Goal: Task Accomplishment & Management: Manage account settings

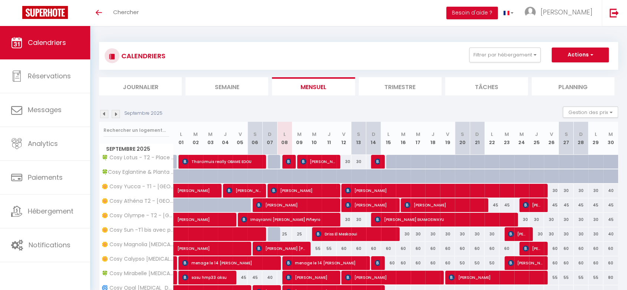
click at [133, 122] on div at bounding box center [136, 130] width 74 height 17
click at [129, 129] on input "text" at bounding box center [136, 129] width 66 height 13
type input "u"
type input "yucca"
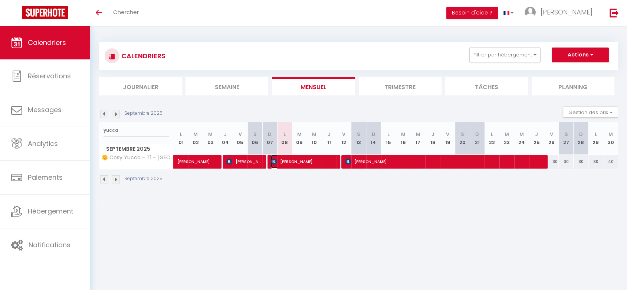
click at [302, 161] on span "[PERSON_NAME]" at bounding box center [303, 161] width 64 height 14
select select "OK"
select select "KO"
select select "0"
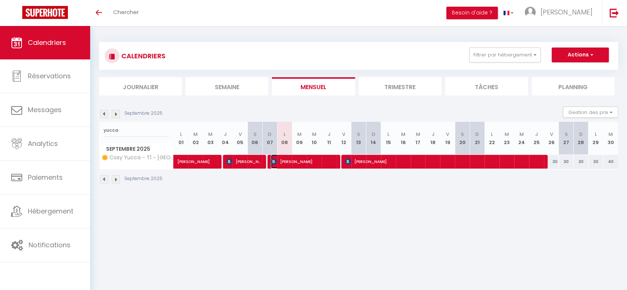
select select "1"
select select
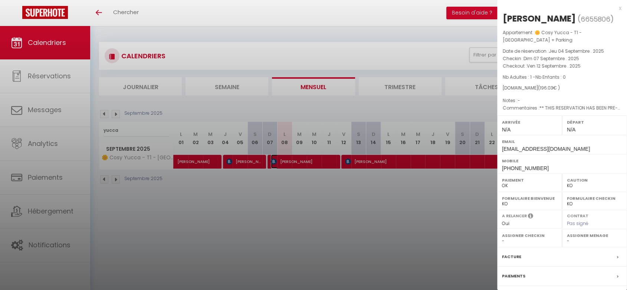
select select "34416"
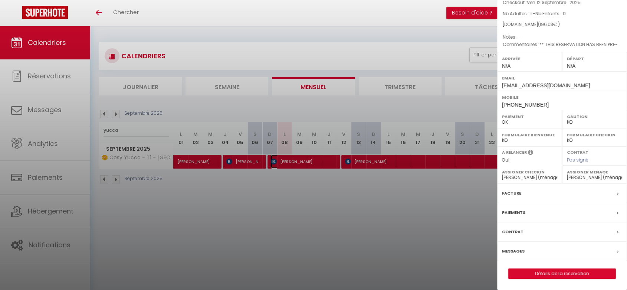
scroll to position [74, 0]
click at [516, 252] on label "Messages" at bounding box center [513, 251] width 23 height 8
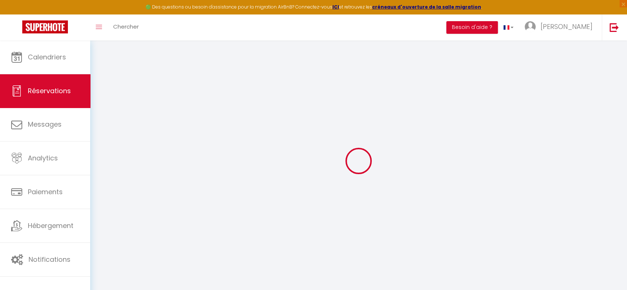
select select
checkbox input "false"
select select
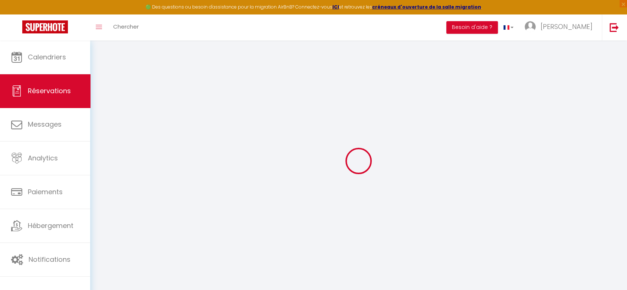
checkbox input "false"
select select
checkbox input "false"
type textarea "** THIS RESERVATION HAS BEEN PRE-PAID ** BOOKING NOTE : Payment charge is EUR 2…"
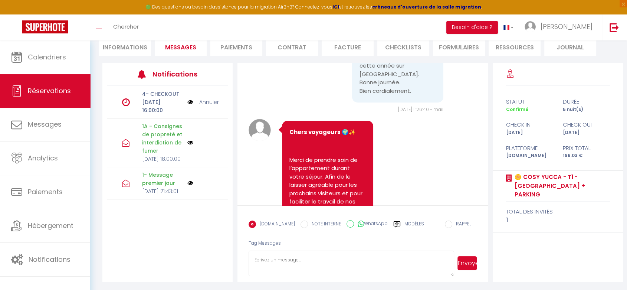
scroll to position [581, 0]
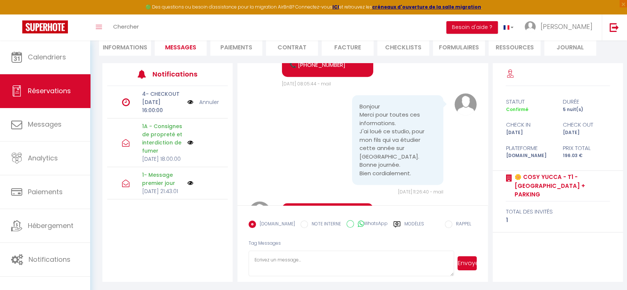
click at [134, 51] on li "Informations" at bounding box center [125, 46] width 52 height 18
select select
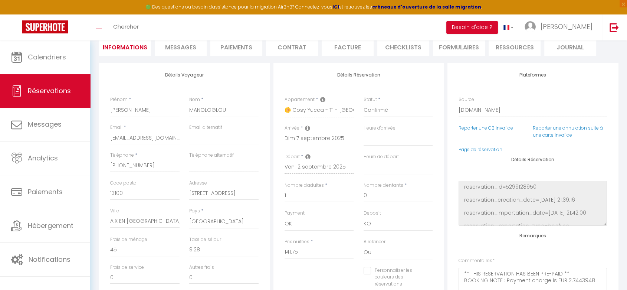
select select
checkbox input "false"
drag, startPoint x: 162, startPoint y: 164, endPoint x: -12, endPoint y: 175, distance: 174.2
click at [0, 175] on html "🟢 Des questions ou besoin d'assistance pour la migration AirBnB? Connectez-vous…" at bounding box center [313, 71] width 627 height 290
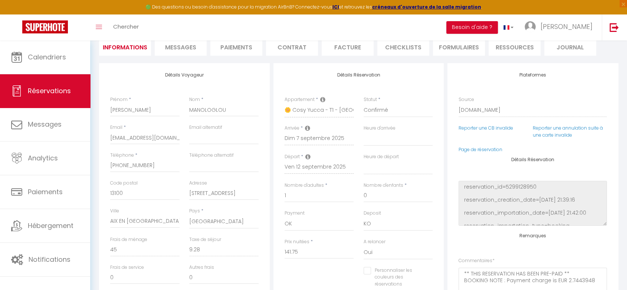
select select
checkbox input "false"
select select
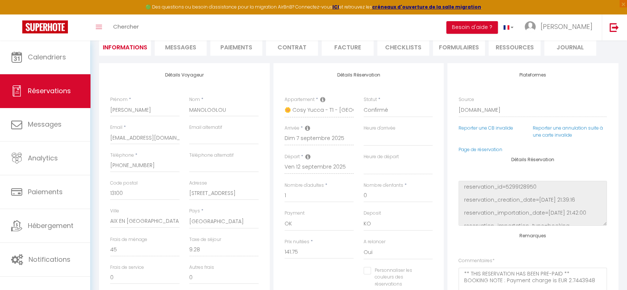
checkbox input "false"
select select
checkbox input "false"
select select
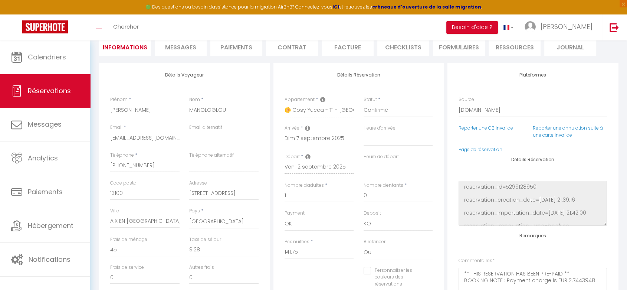
select select
checkbox input "false"
select select
checkbox input "false"
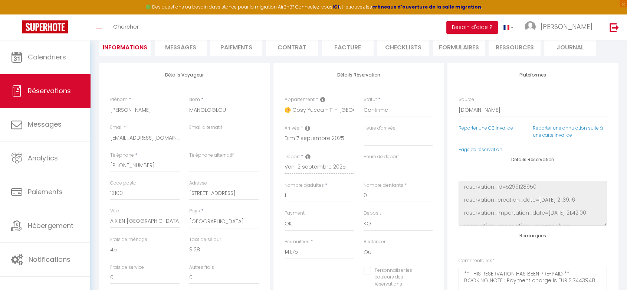
select select
checkbox input "false"
select select
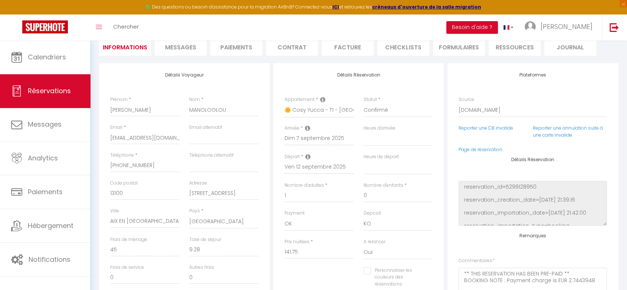
checkbox input "false"
select select
checkbox input "false"
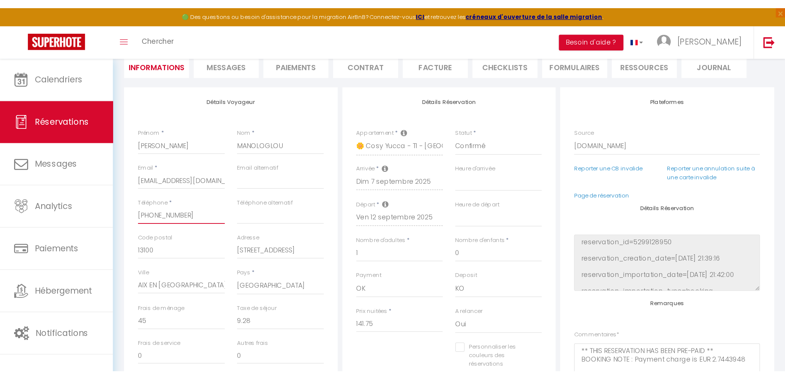
scroll to position [75, 0]
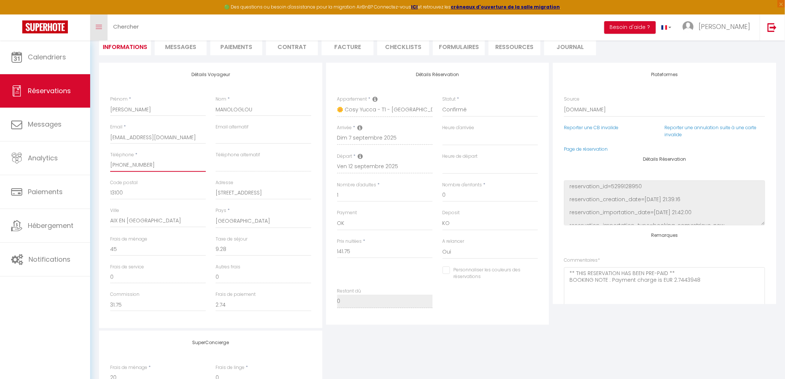
select select
checkbox input "false"
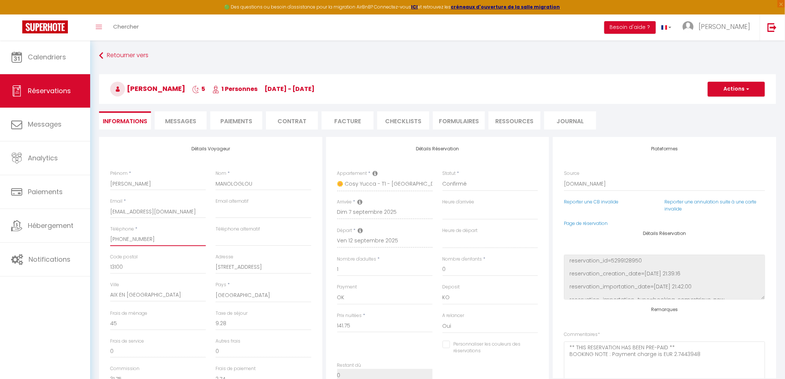
scroll to position [0, 0]
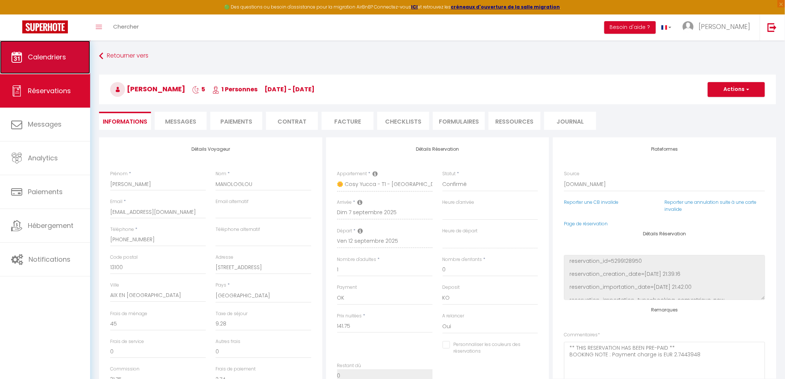
click at [68, 61] on link "Calendriers" at bounding box center [45, 56] width 90 height 33
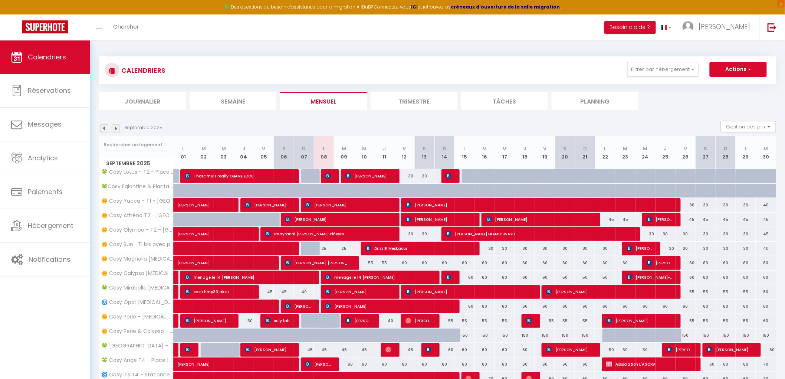
click at [429, 100] on li "Trimestre" at bounding box center [413, 101] width 87 height 18
click at [128, 146] on input "text" at bounding box center [136, 144] width 66 height 13
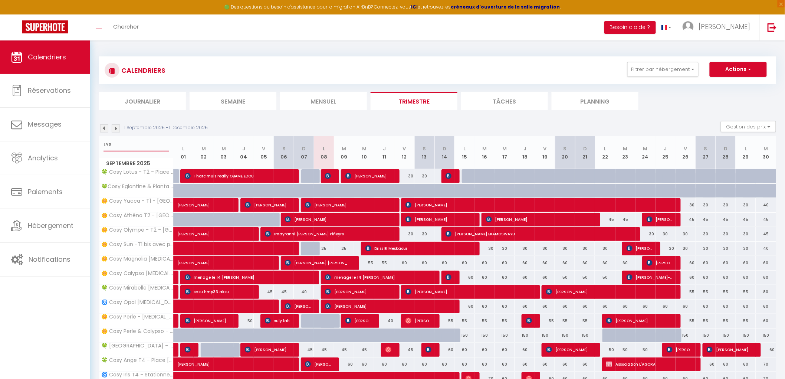
type input "LYS"
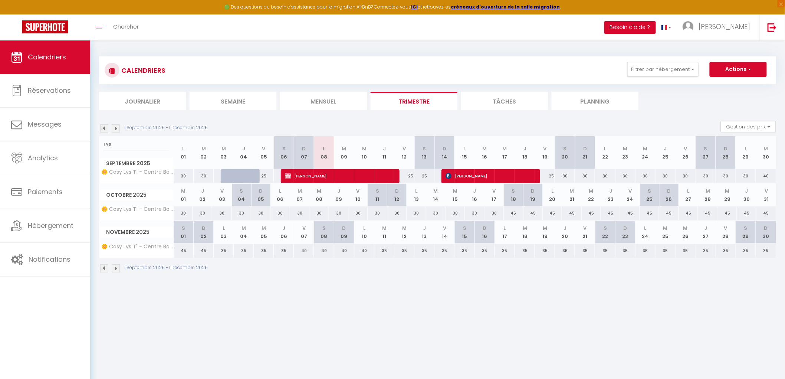
click at [113, 128] on img at bounding box center [116, 128] width 8 height 8
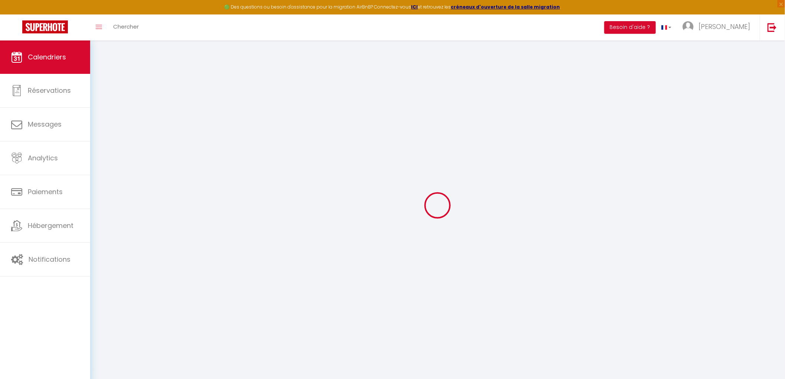
select select
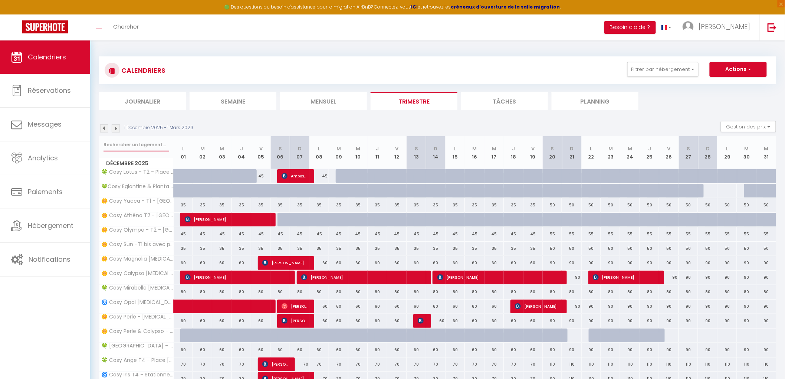
click at [154, 145] on input "text" at bounding box center [136, 144] width 66 height 13
type input "LYS"
select select
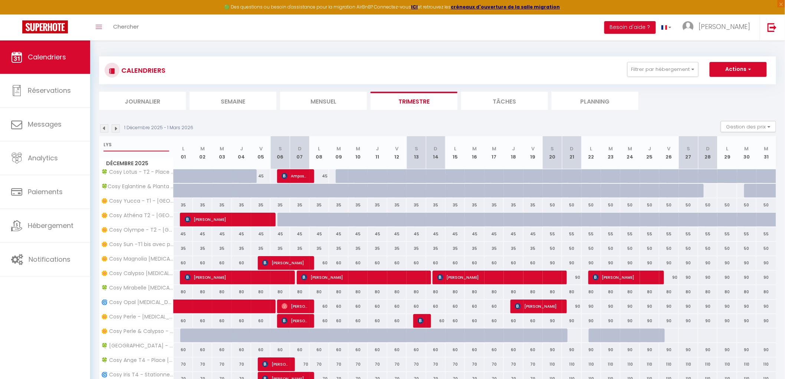
select select
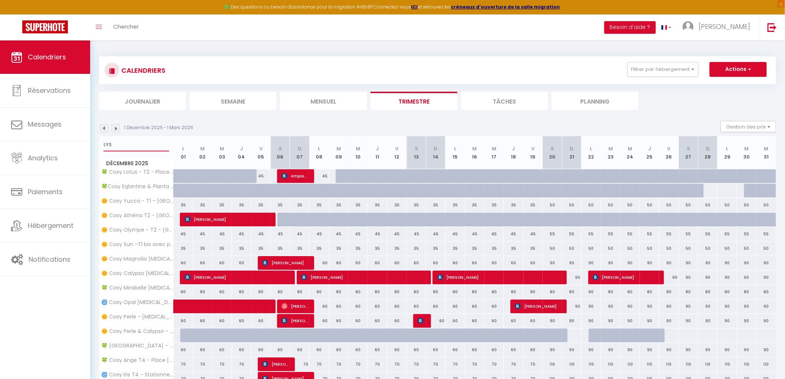
select select
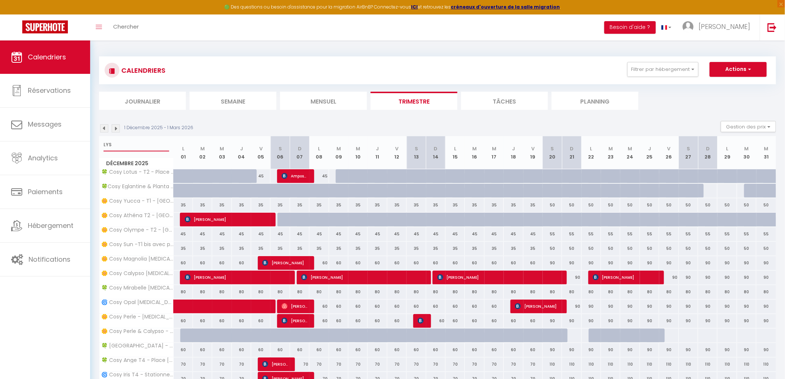
select select
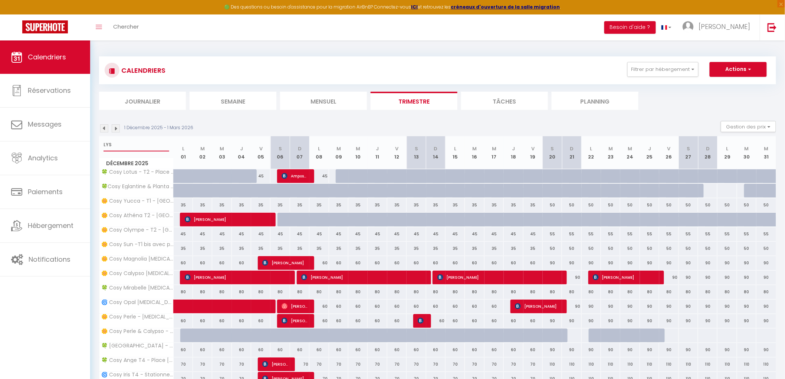
select select
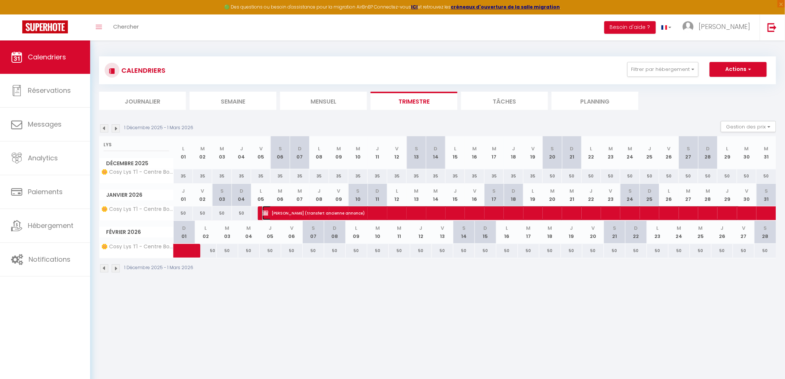
click at [286, 208] on span "David Greenwood (transfert ancienne annonce)" at bounding box center [501, 213] width 478 height 14
select select "OK"
select select "0"
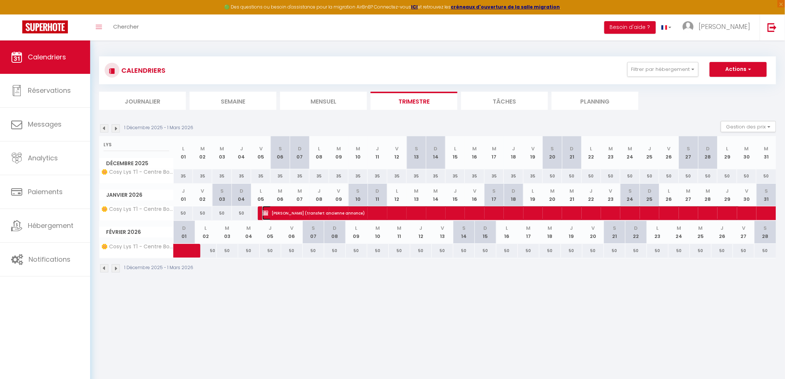
select select "0"
select select
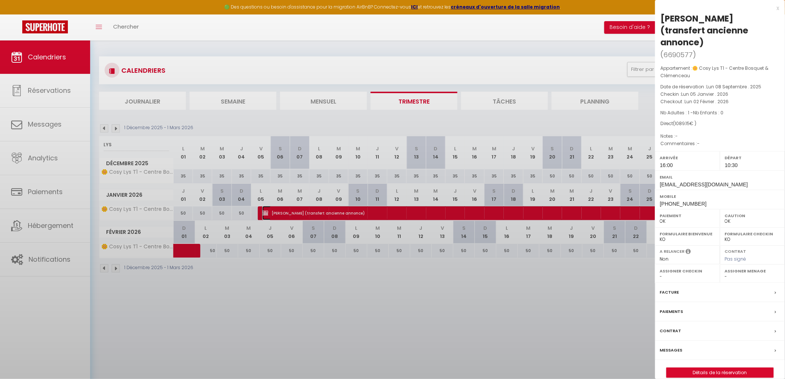
select select "34416"
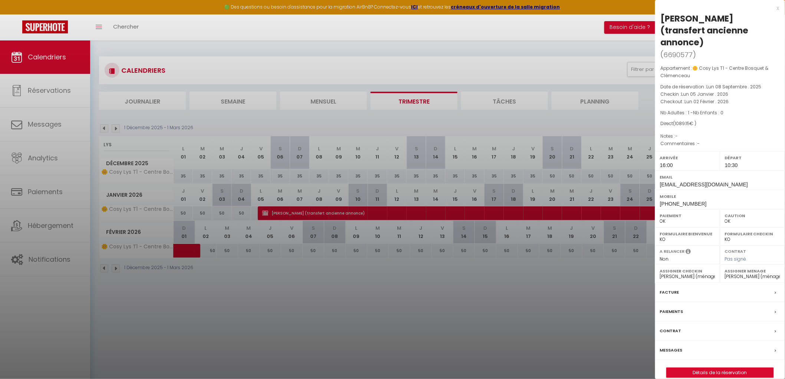
click at [633, 289] on label "Messages" at bounding box center [671, 350] width 23 height 8
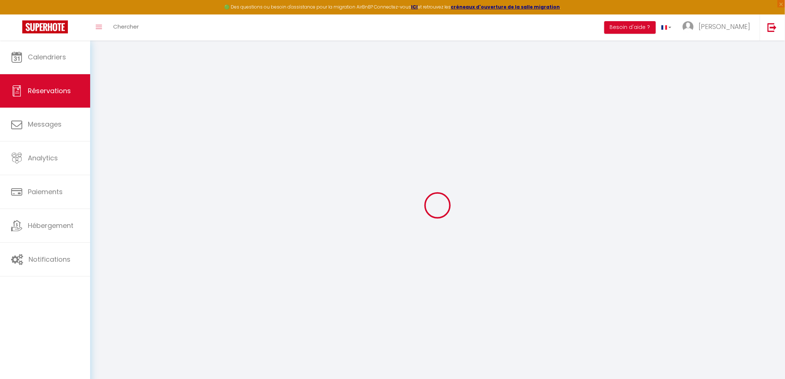
select select
checkbox input "false"
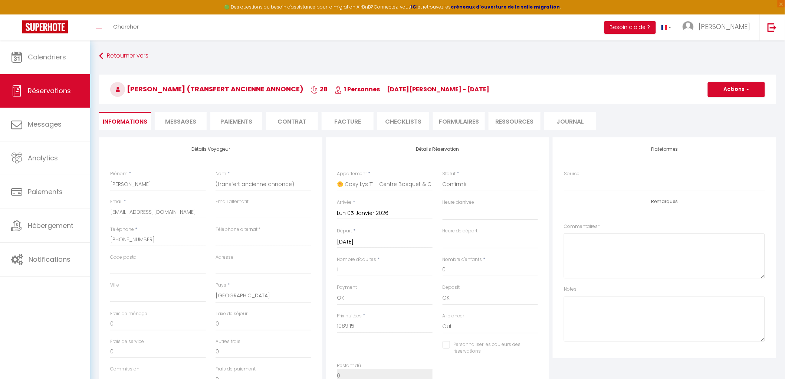
select select
checkbox input "false"
select select
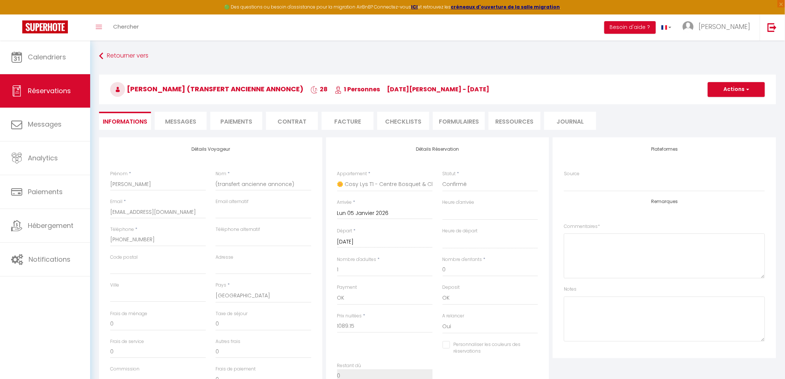
select select "16:00"
select select "10:30"
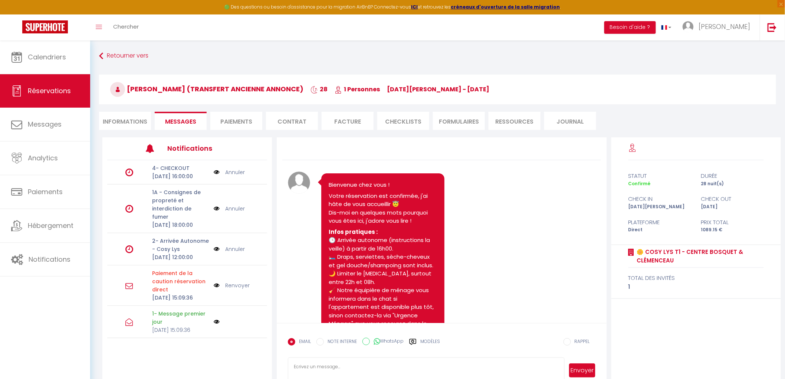
scroll to position [70, 0]
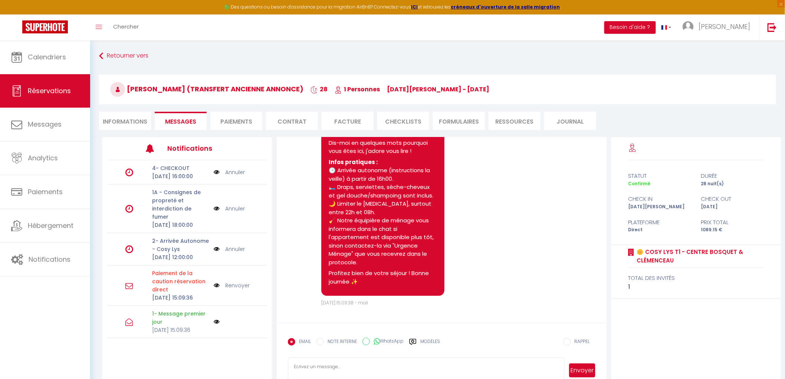
click at [141, 115] on li "Informations" at bounding box center [125, 121] width 52 height 18
select select "0"
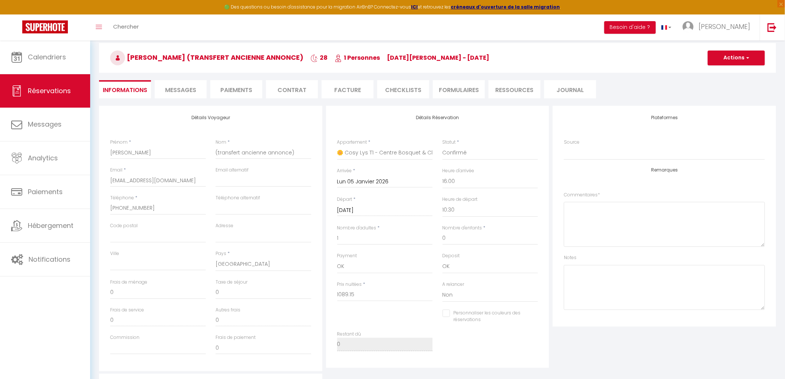
scroll to position [82, 0]
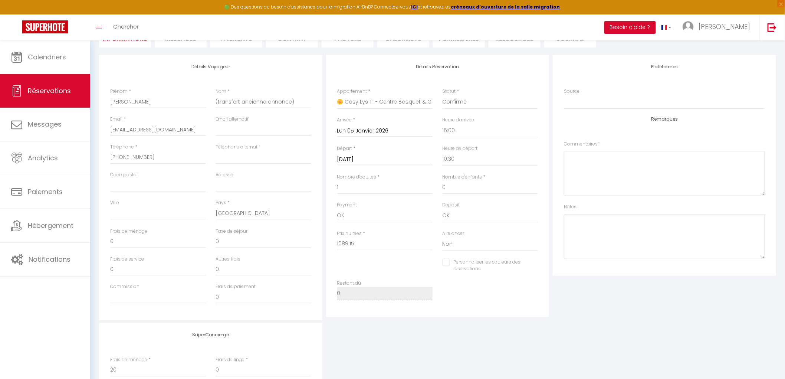
click at [468, 263] on input "Personnaliser les couleurs des réservations" at bounding box center [485, 261] width 86 height 7
checkbox input "true"
click at [533, 264] on span at bounding box center [535, 264] width 6 height 6
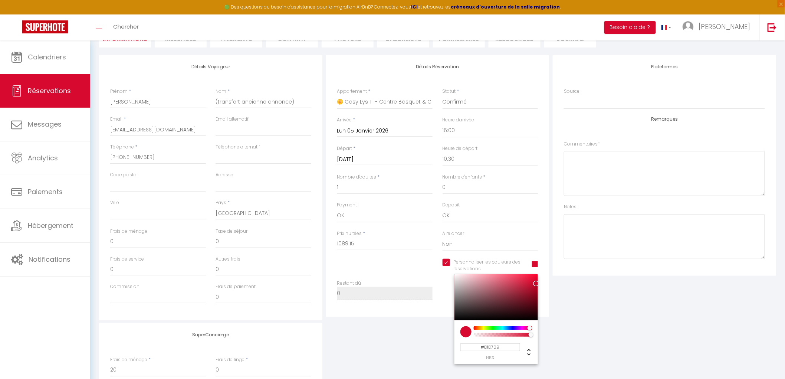
click at [484, 289] on div at bounding box center [502, 328] width 57 height 4
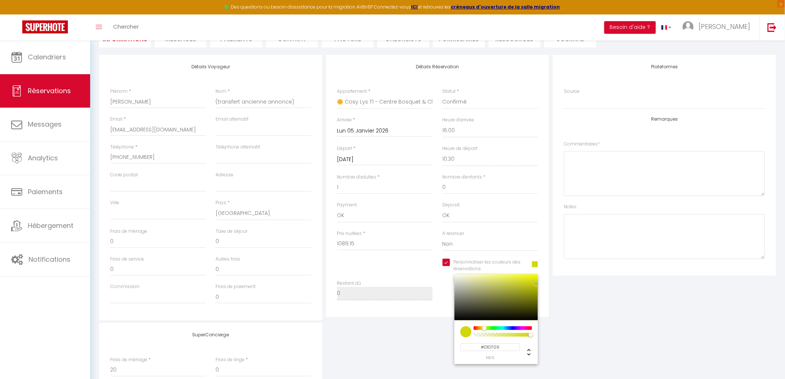
click at [472, 289] on div "#D1D709 hex 209 r 215 g 9 b 1 a 62 h 92% s 44% l 1 a" at bounding box center [495, 342] width 83 height 44
type input "#D78C09"
click at [480, 289] on div at bounding box center [480, 328] width 4 height 4
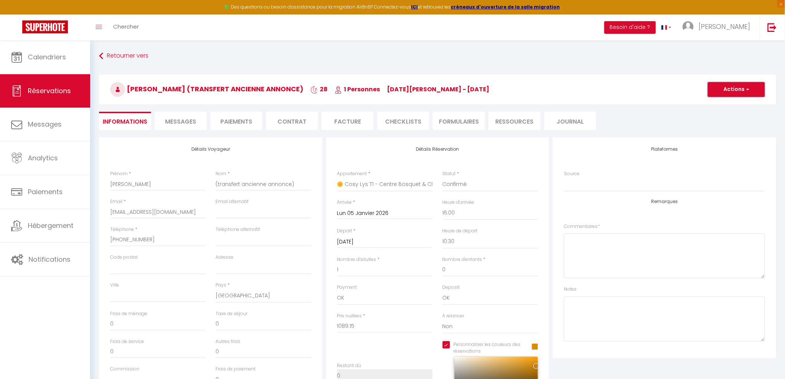
click at [633, 87] on button "Actions" at bounding box center [735, 89] width 57 height 15
click at [633, 103] on link "Enregistrer" at bounding box center [728, 106] width 59 height 10
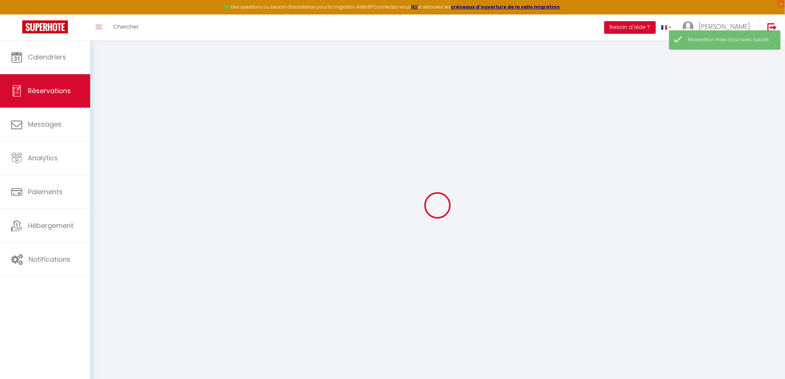
select select "cancelled"
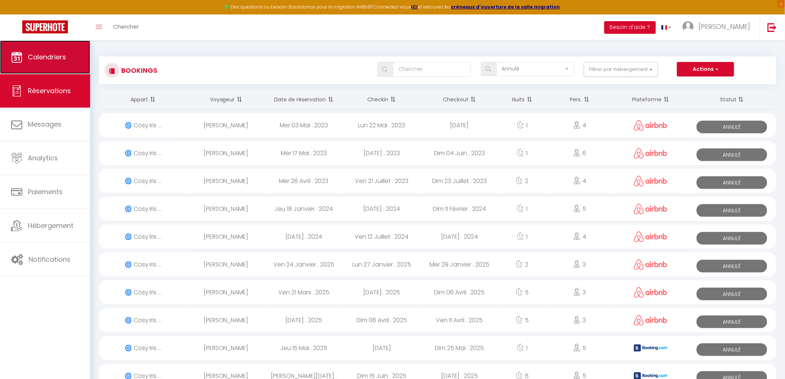
click at [43, 52] on span "Calendriers" at bounding box center [47, 56] width 38 height 9
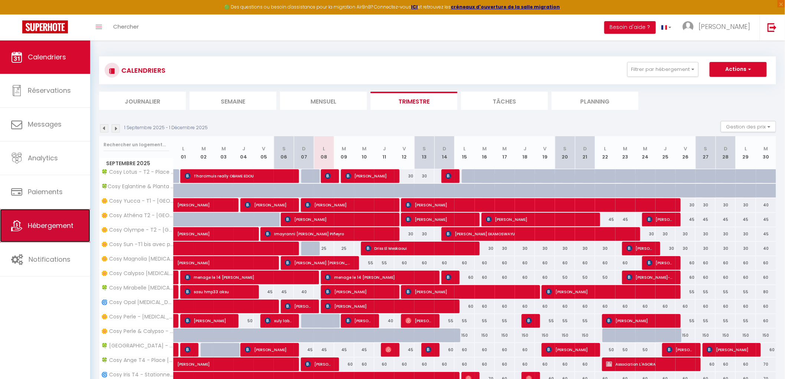
click at [31, 235] on link "Hébergement" at bounding box center [45, 225] width 90 height 33
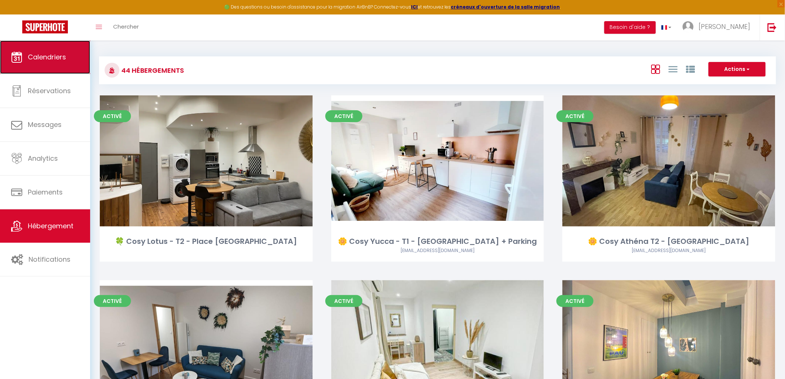
click at [61, 69] on link "Calendriers" at bounding box center [45, 56] width 90 height 33
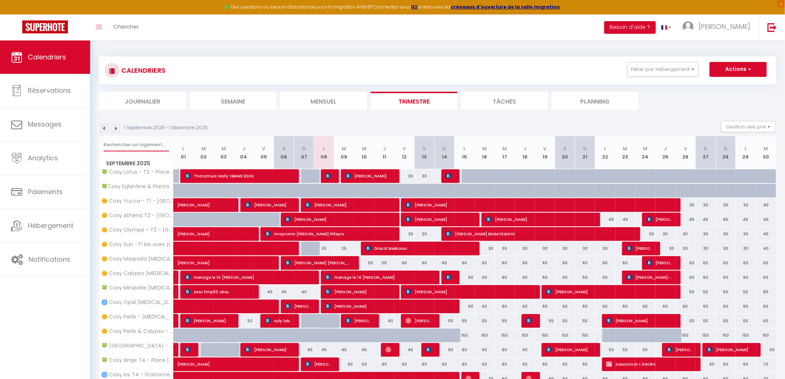
click at [153, 142] on input "text" at bounding box center [136, 144] width 66 height 13
type input "mûre"
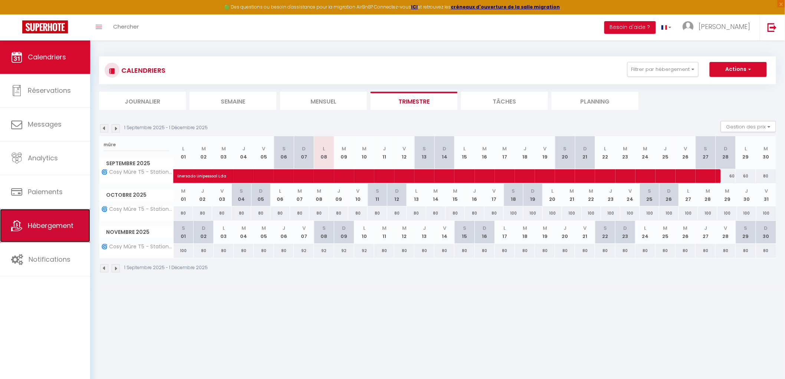
click at [58, 219] on link "Hébergement" at bounding box center [45, 225] width 90 height 33
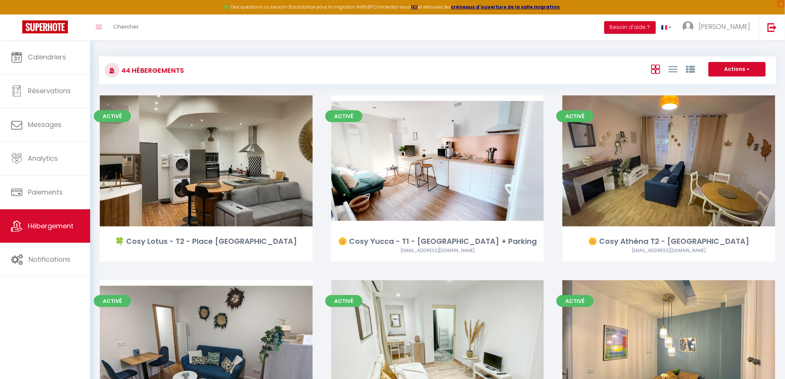
scroll to position [1195, 0]
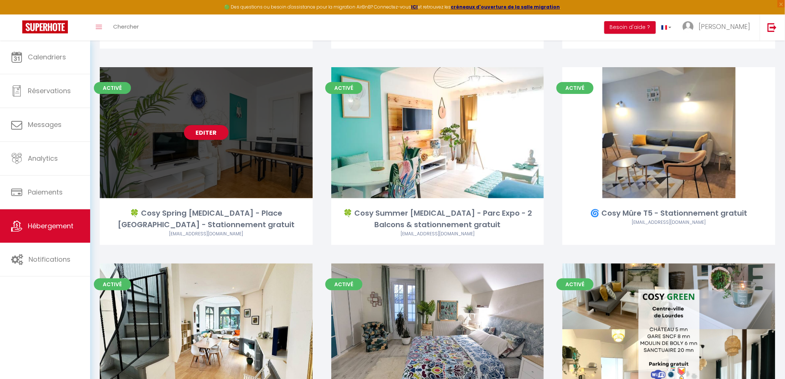
drag, startPoint x: 659, startPoint y: 107, endPoint x: 270, endPoint y: 172, distance: 394.4
click at [633, 125] on link "Editer" at bounding box center [668, 132] width 44 height 15
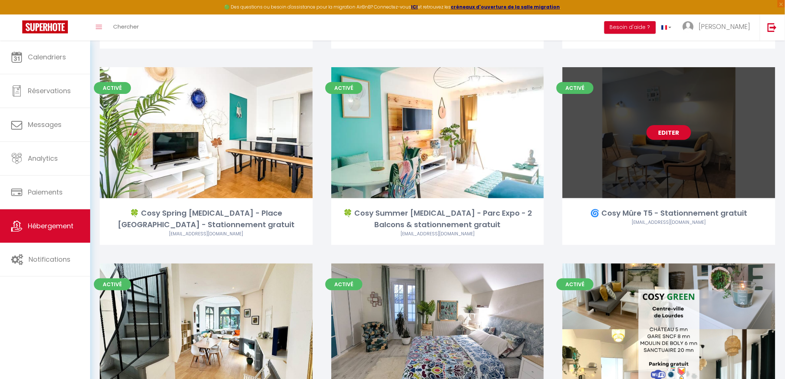
click at [633, 125] on link "Editer" at bounding box center [668, 132] width 44 height 15
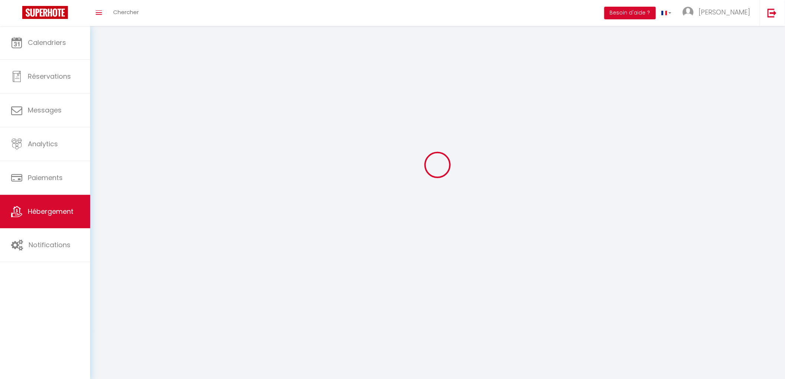
select select
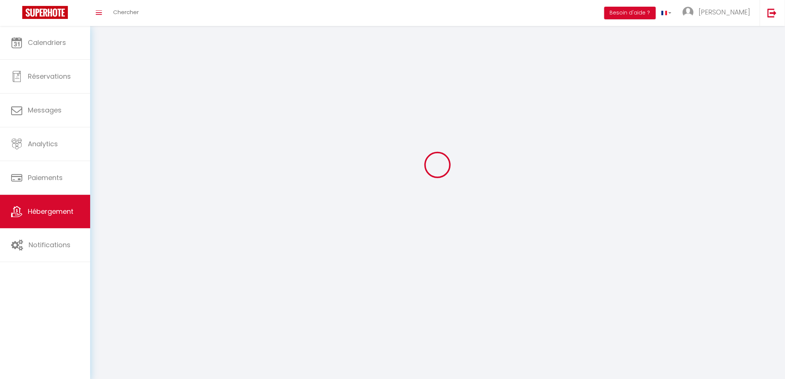
select select "1"
select select
checkbox input "false"
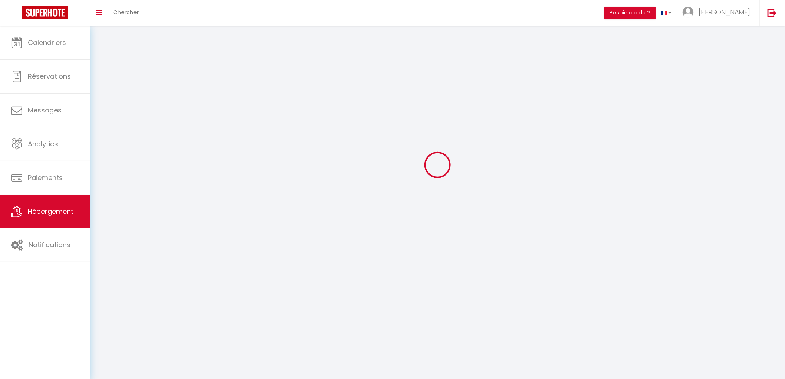
checkbox input "false"
select select "28"
select select
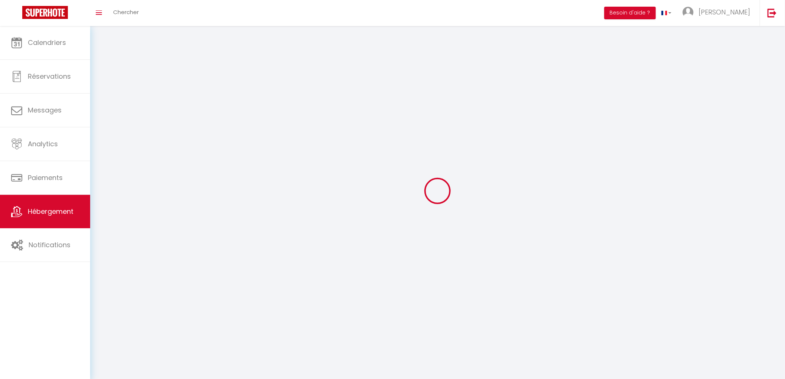
select select
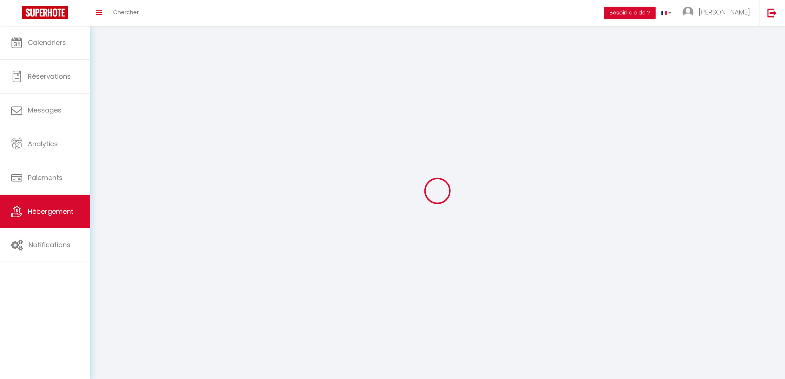
checkbox input "false"
select select
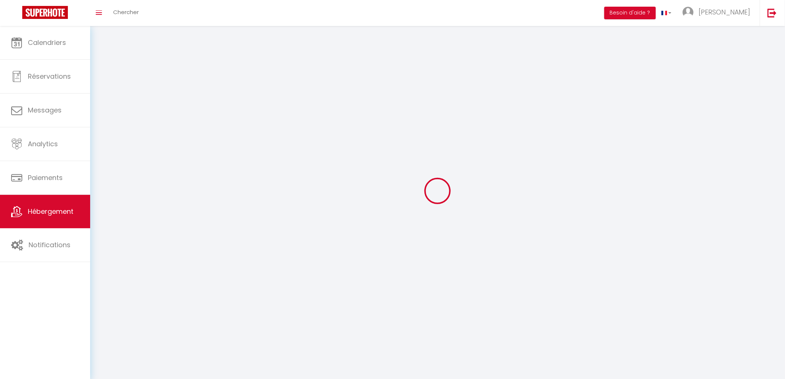
select select
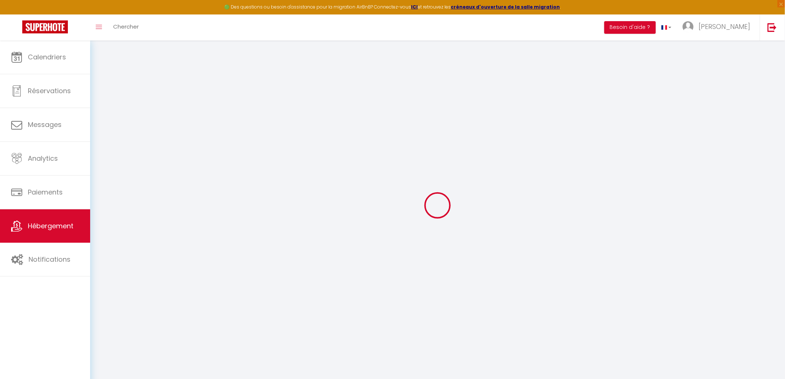
select select
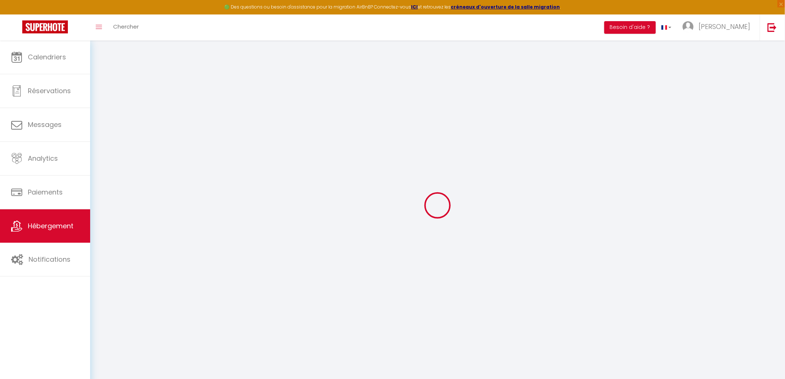
select select
checkbox input "false"
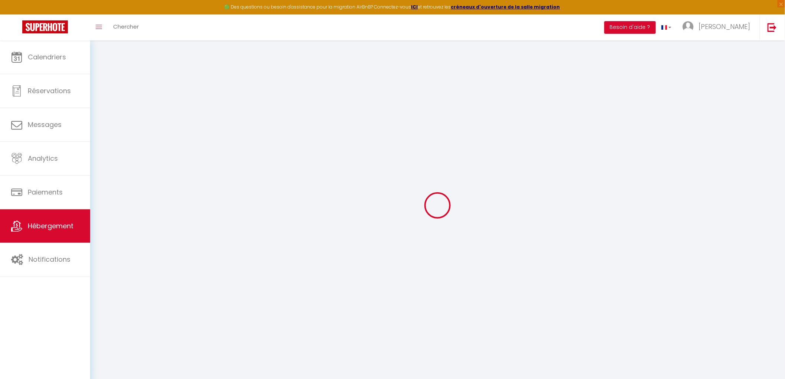
select select
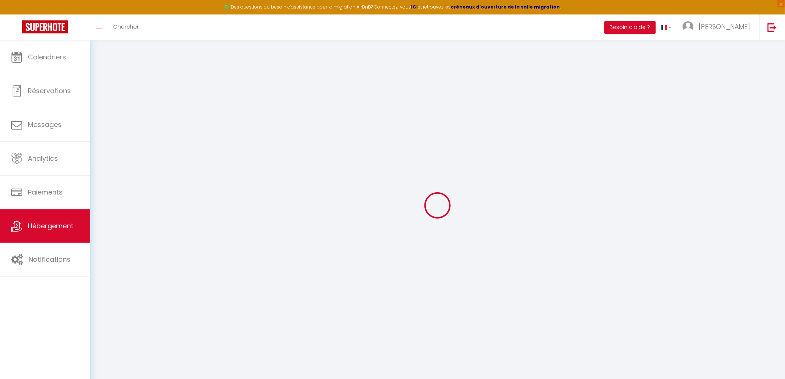
select select
checkbox input "false"
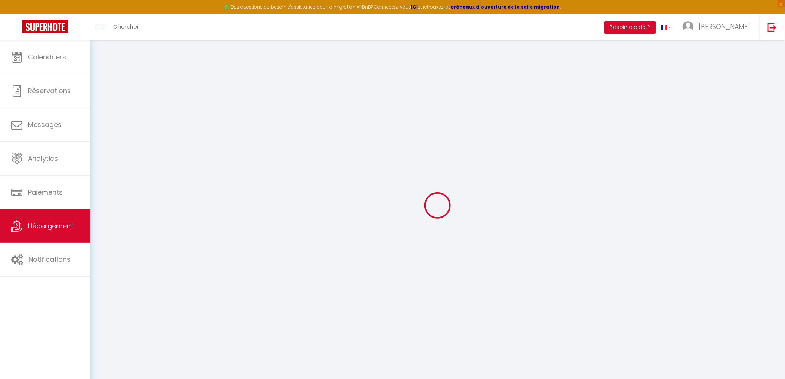
checkbox input "false"
select select
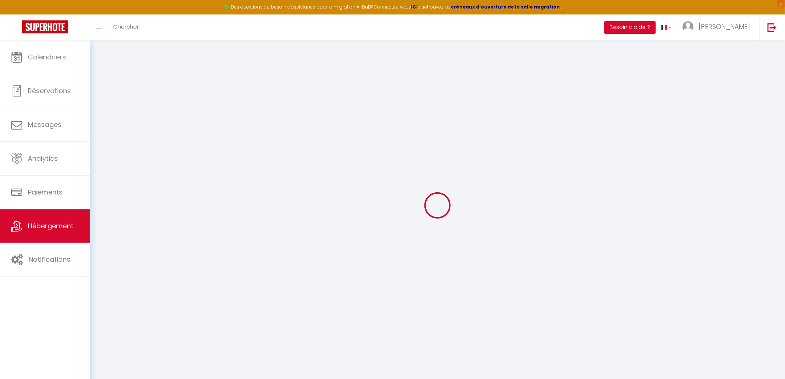
select select
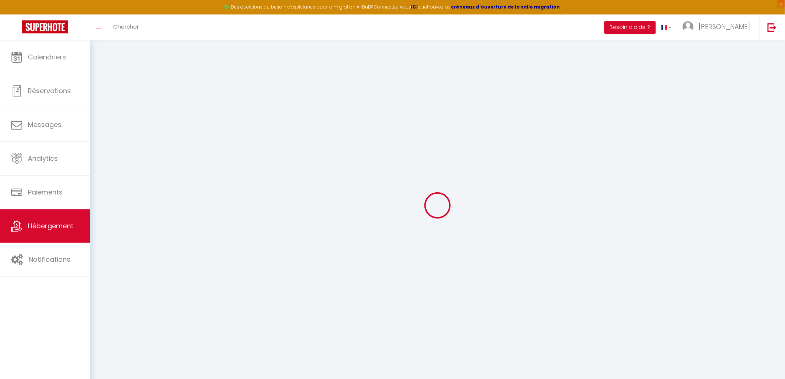
checkbox input "false"
select select
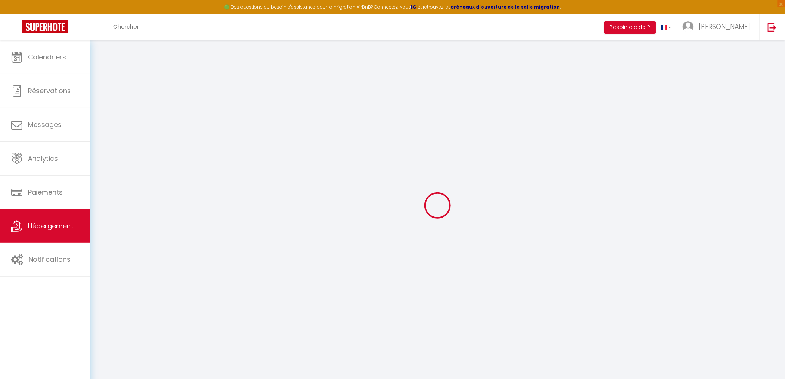
select select
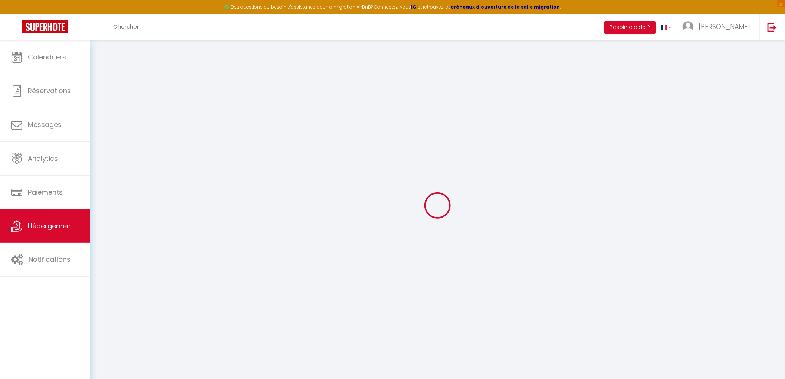
select select
checkbox input "false"
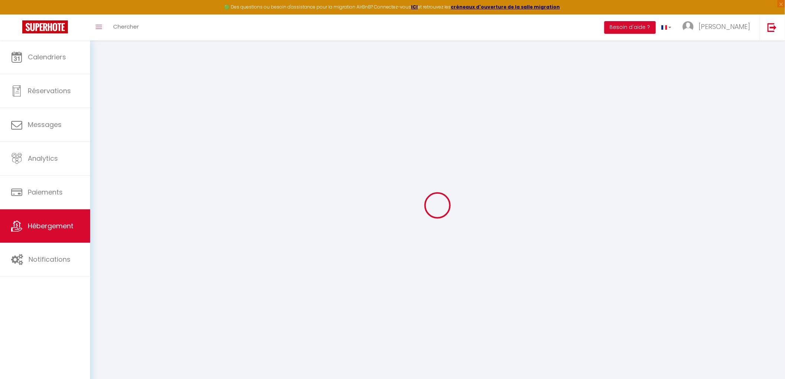
checkbox input "false"
select select
type input "🌀 Cosy Mûre T5 - Stationnement gratuit"
type input "Stalone"
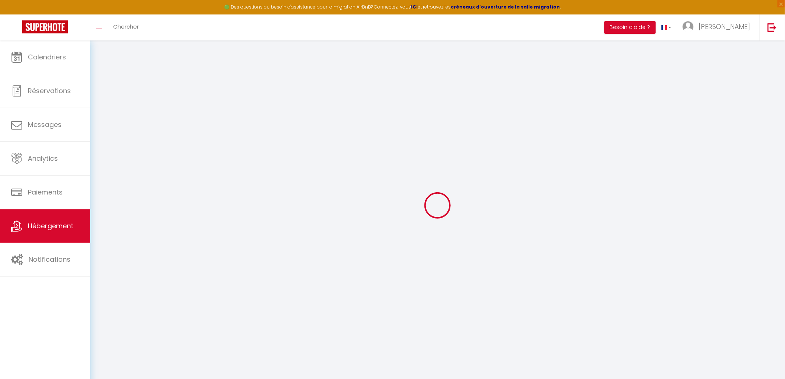
type input "Dimundu"
type input "8 rue meon"
type input "64000"
type input "pau"
select select "8"
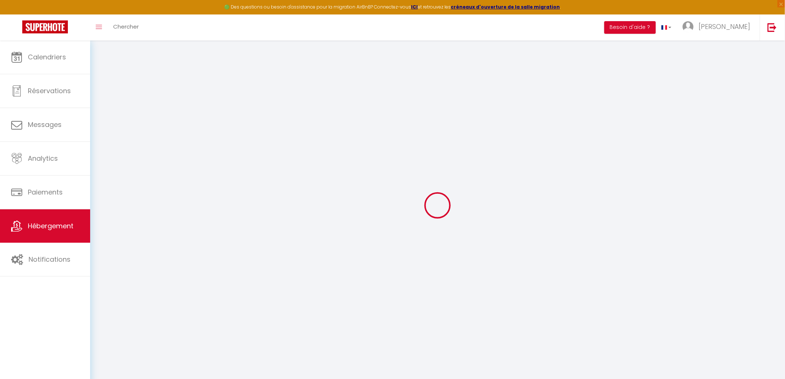
select select "4"
select select "2"
type input "60"
type input "5"
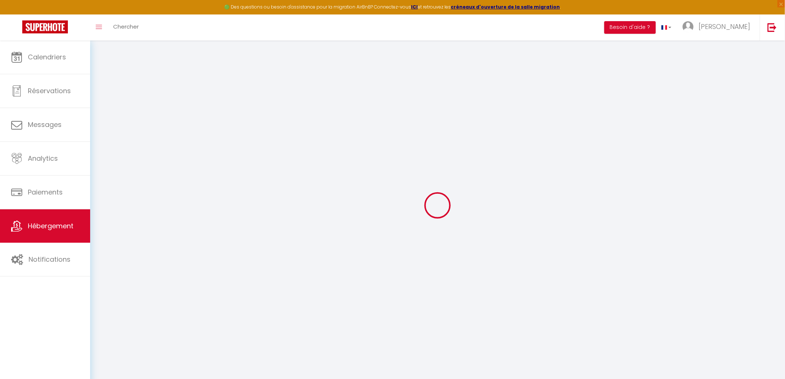
type input "70"
type input "5"
type input "40"
type input "1500"
select select
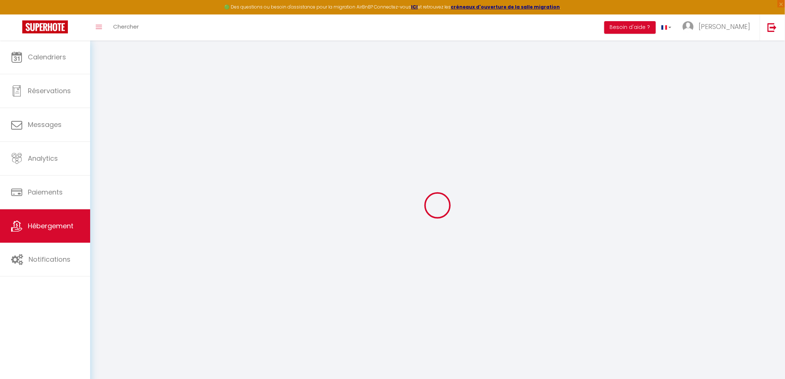
select select
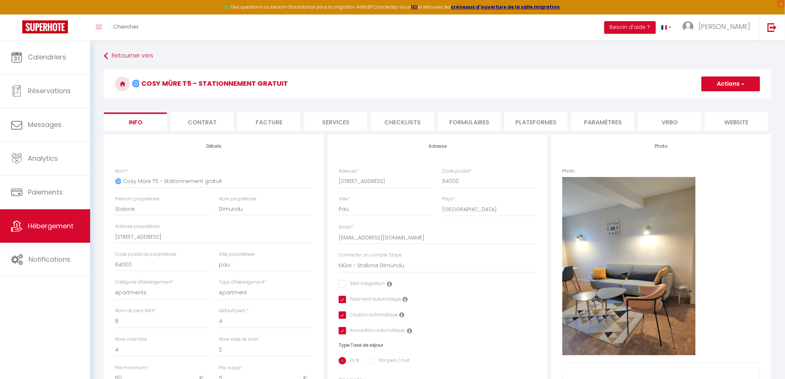
click at [524, 126] on li "Plateformes" at bounding box center [535, 121] width 63 height 18
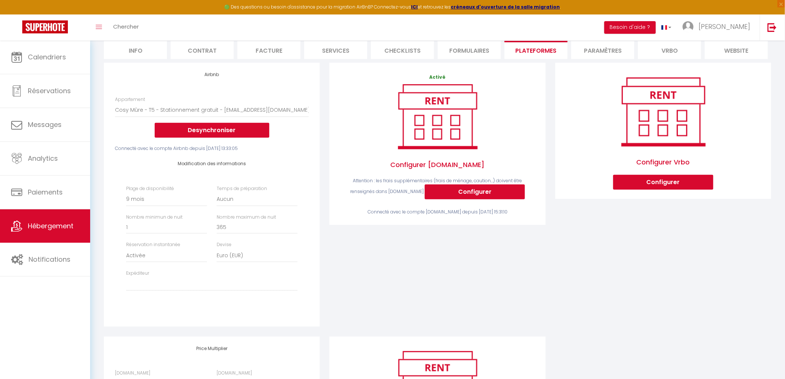
scroll to position [82, 0]
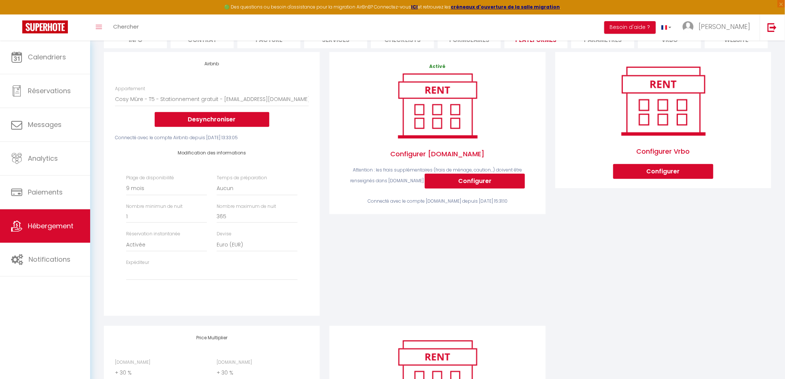
drag, startPoint x: 515, startPoint y: 207, endPoint x: 508, endPoint y: 230, distance: 24.5
click at [518, 205] on div "Connecté avec le compte Booking.com depuis Lun 08 Septembre 2025 15:31:10" at bounding box center [437, 201] width 194 height 7
click at [502, 239] on div "Activé Configurer Booking.com Attention : les frais supplémentaires (frais de m…" at bounding box center [436, 188] width 225 height 273
click at [165, 195] on select "Date indisponible par defaut 1 mois 3 mois 6 mois 9 mois 12 mois 24 mois" at bounding box center [166, 188] width 81 height 14
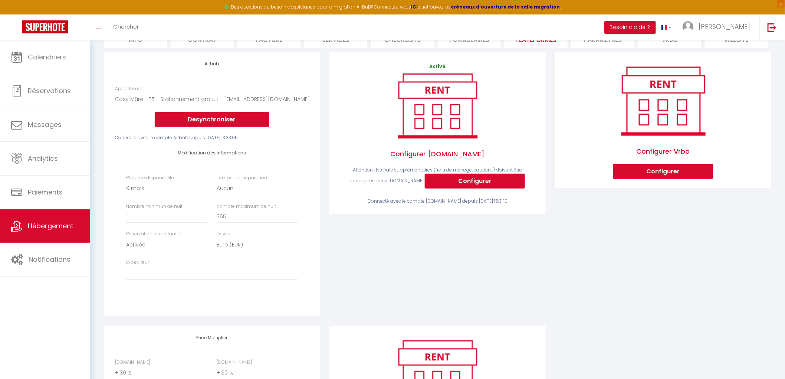
click at [399, 277] on div "Activé Configurer Booking.com Attention : les frais supplémentaires (frais de m…" at bounding box center [436, 188] width 225 height 273
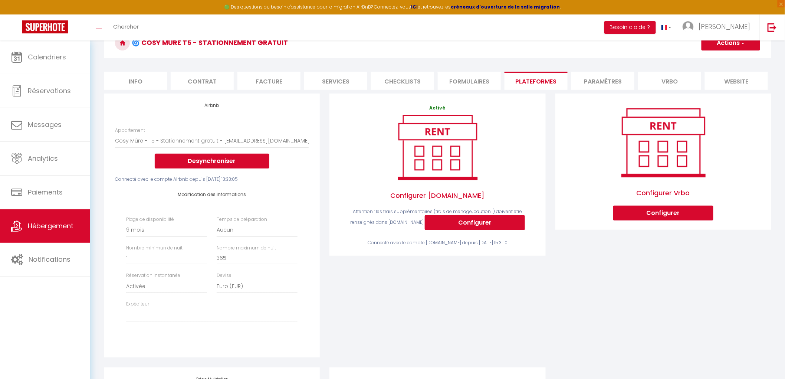
scroll to position [0, 0]
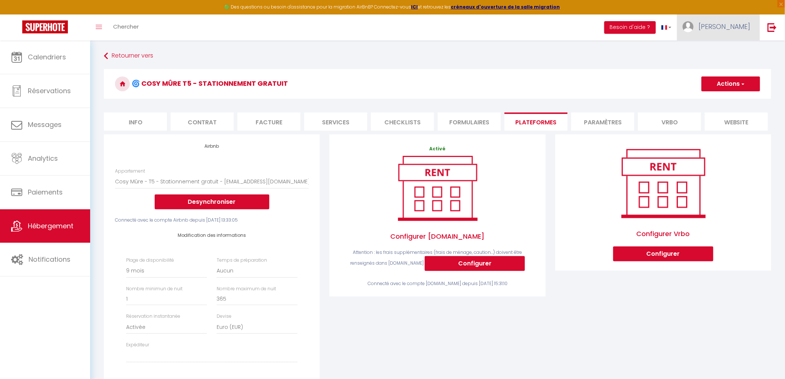
click at [633, 27] on img at bounding box center [687, 26] width 11 height 11
click at [633, 27] on button "Besoin d'aide ?" at bounding box center [630, 27] width 52 height 13
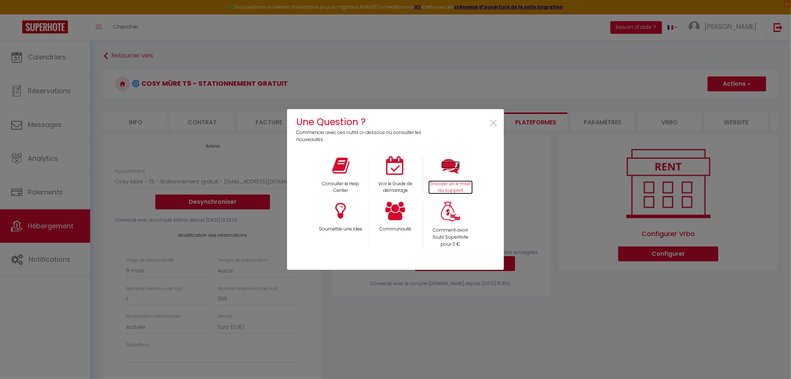
click at [449, 169] on icon at bounding box center [450, 165] width 19 height 19
click at [492, 125] on span "×" at bounding box center [493, 123] width 10 height 23
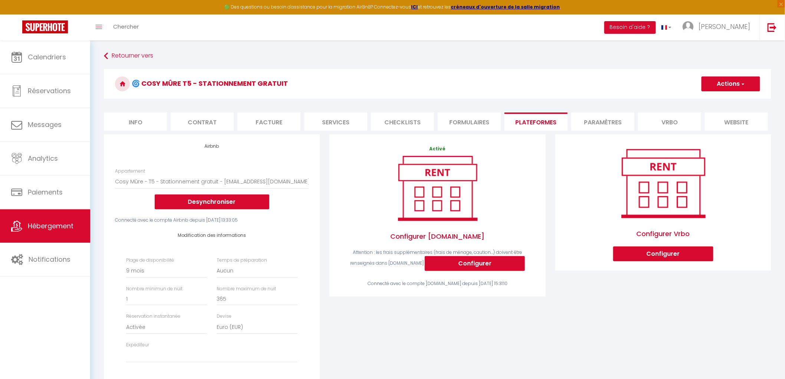
scroll to position [41, 0]
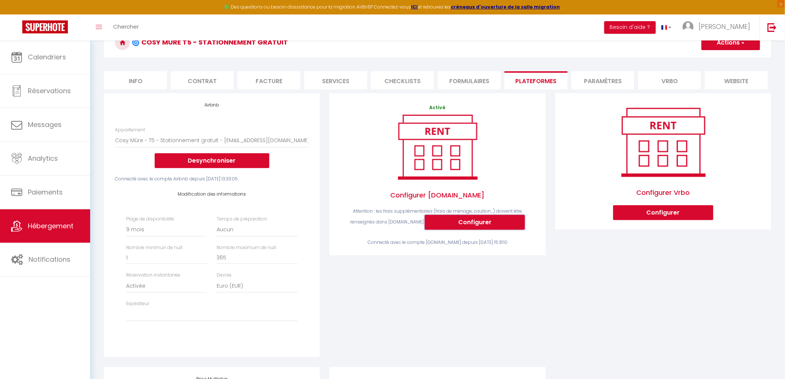
click at [475, 229] on button "Configurer" at bounding box center [475, 222] width 100 height 15
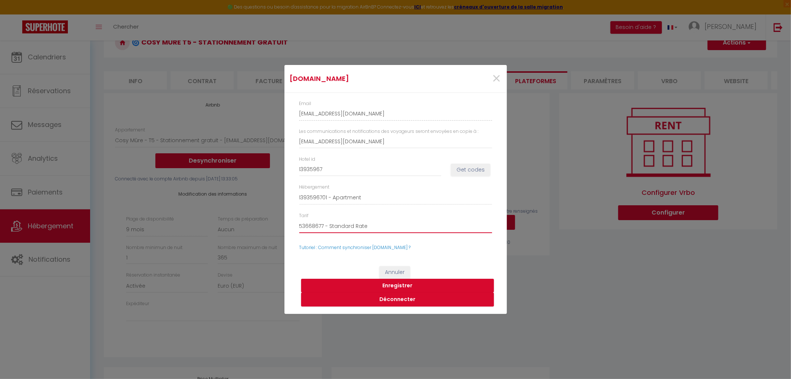
click at [342, 227] on select "53668677 - Standard Rate" at bounding box center [395, 226] width 193 height 14
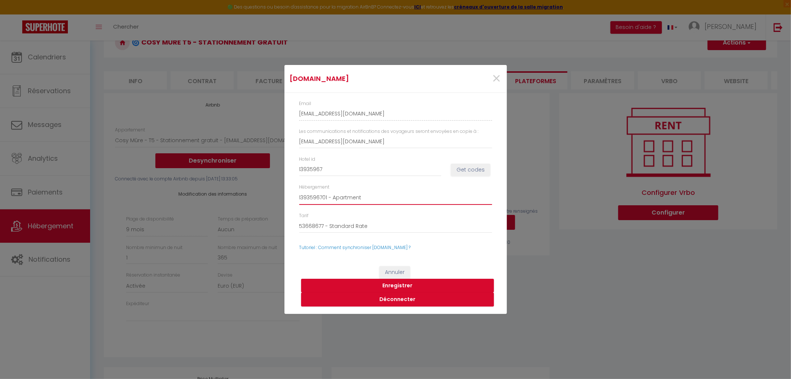
click at [340, 198] on select "1393596701 - Apartment" at bounding box center [395, 198] width 193 height 14
click at [493, 78] on span "×" at bounding box center [496, 78] width 9 height 22
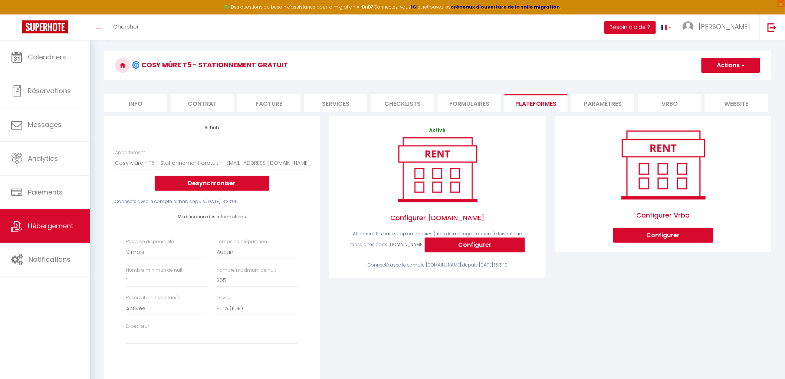
scroll to position [0, 0]
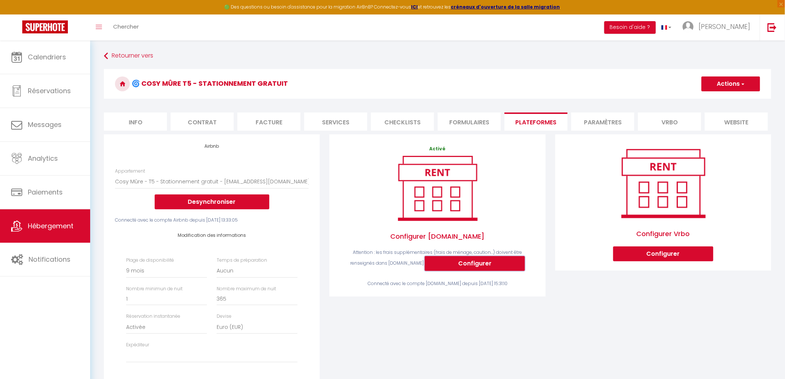
click at [482, 268] on button "Configurer" at bounding box center [475, 263] width 100 height 15
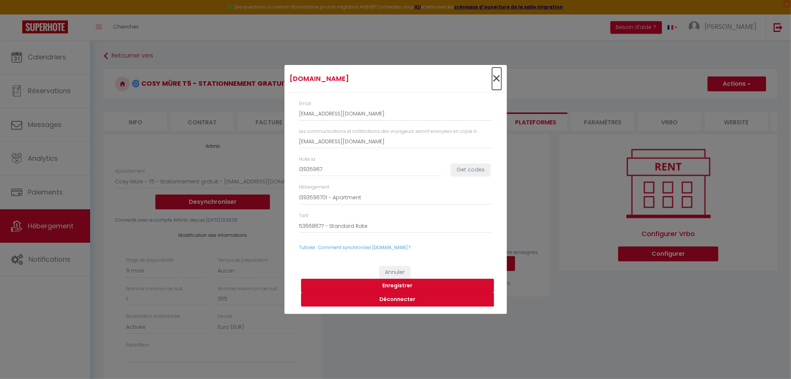
click at [497, 79] on span "×" at bounding box center [496, 78] width 9 height 22
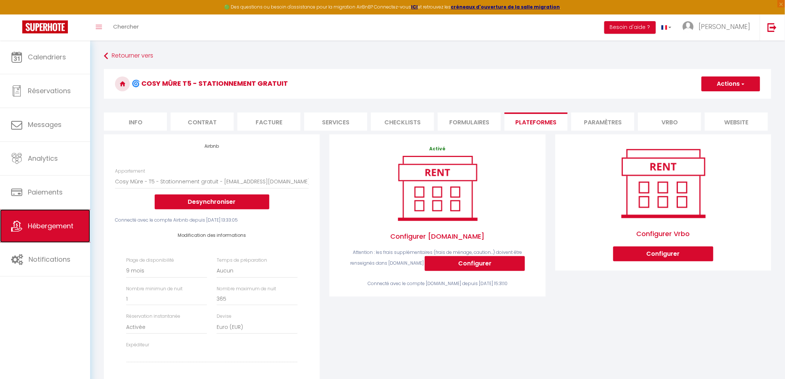
click at [53, 227] on span "Hébergement" at bounding box center [51, 225] width 46 height 9
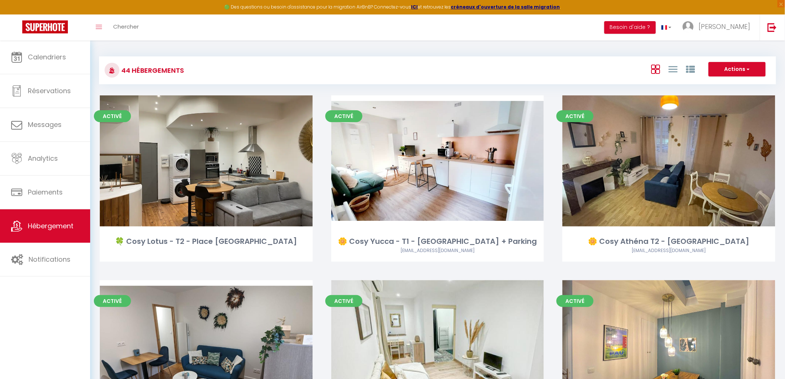
scroll to position [2534, 0]
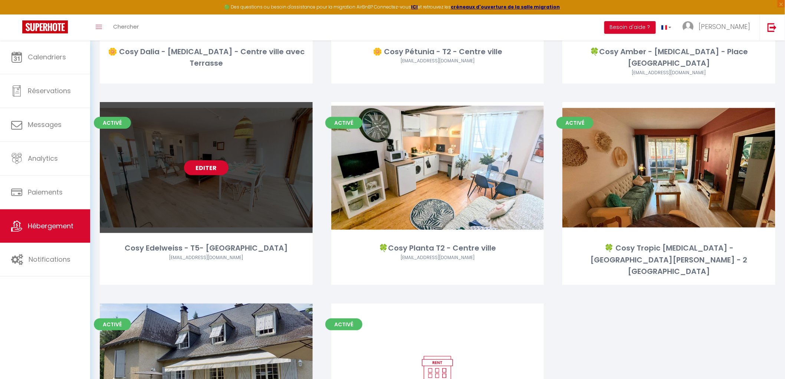
click at [206, 160] on link "Editer" at bounding box center [206, 167] width 44 height 15
click at [204, 160] on link "Editer" at bounding box center [206, 167] width 44 height 15
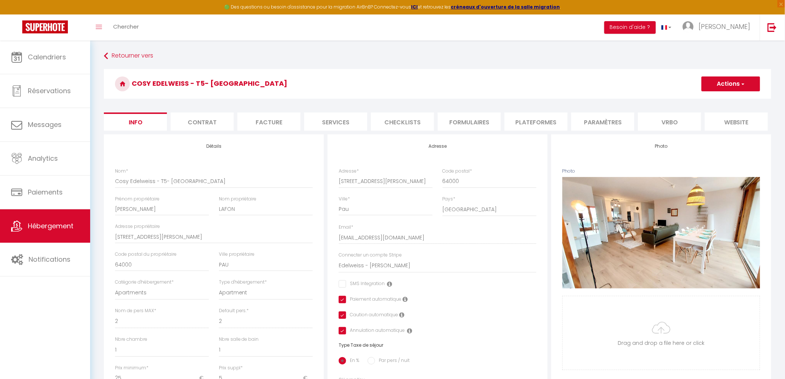
click at [490, 122] on li "Formulaires" at bounding box center [468, 121] width 63 height 18
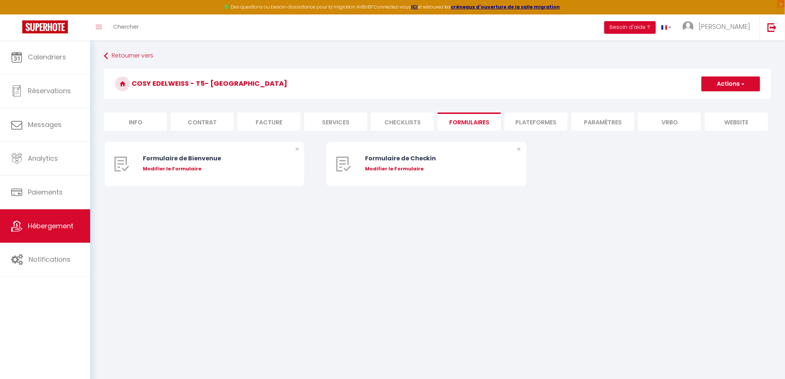
click at [417, 119] on li "Checklists" at bounding box center [402, 121] width 63 height 18
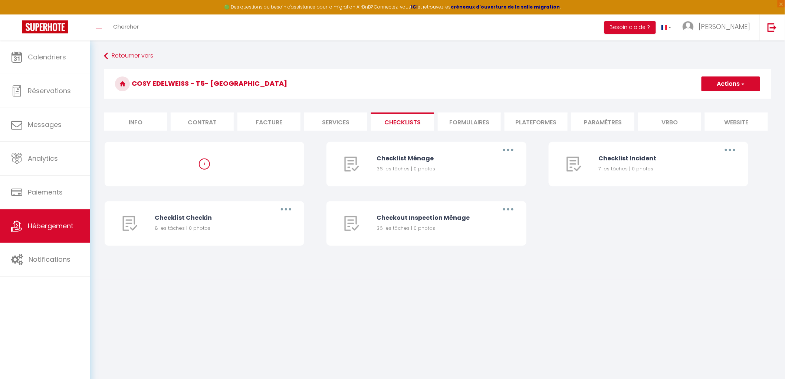
click at [527, 124] on li "Plateformes" at bounding box center [535, 121] width 63 height 18
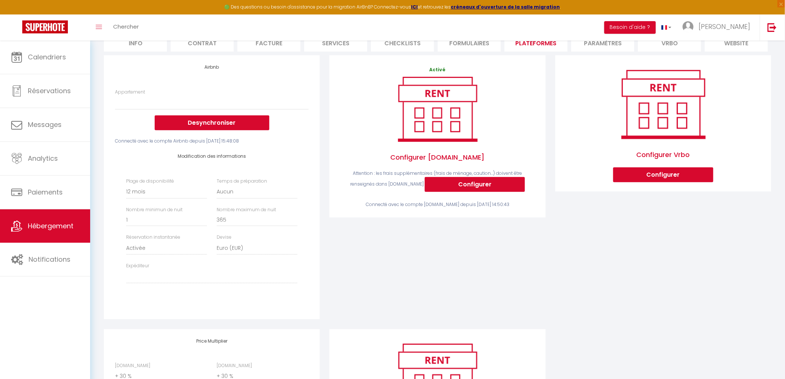
scroll to position [82, 0]
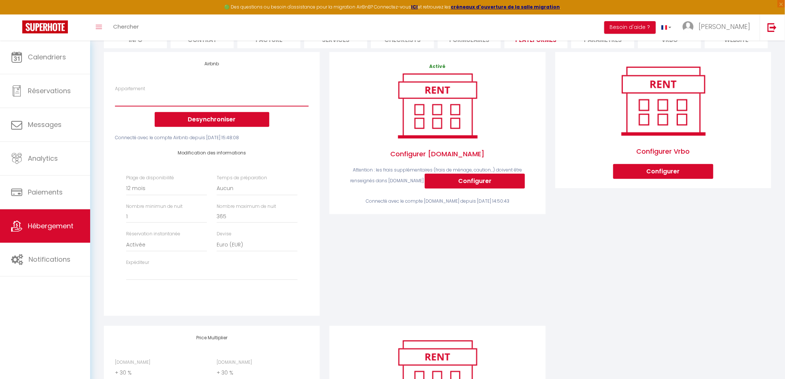
click at [217, 106] on select "Appartement" at bounding box center [212, 99] width 194 height 14
click at [216, 106] on select "Appartement" at bounding box center [212, 99] width 194 height 14
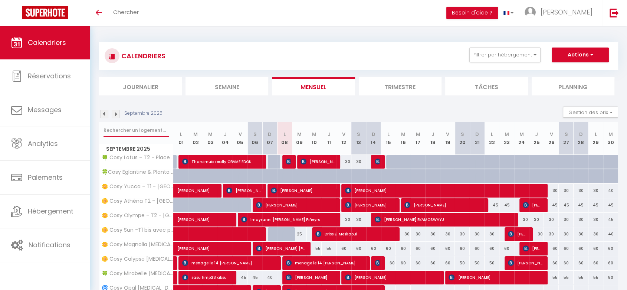
click at [138, 129] on input "text" at bounding box center [136, 129] width 66 height 13
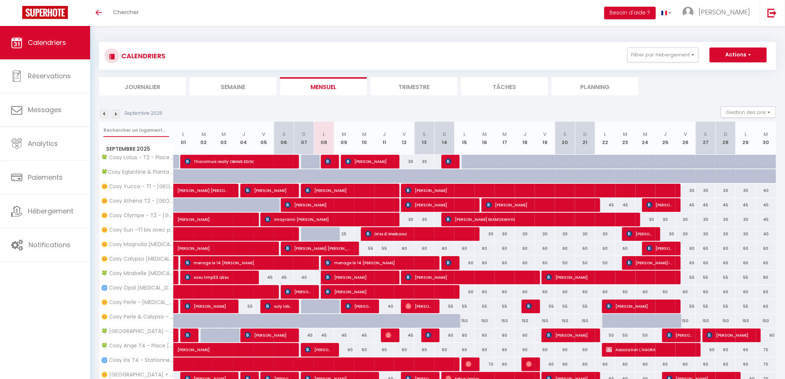
click at [128, 136] on input "text" at bounding box center [136, 129] width 66 height 13
type input "amber"
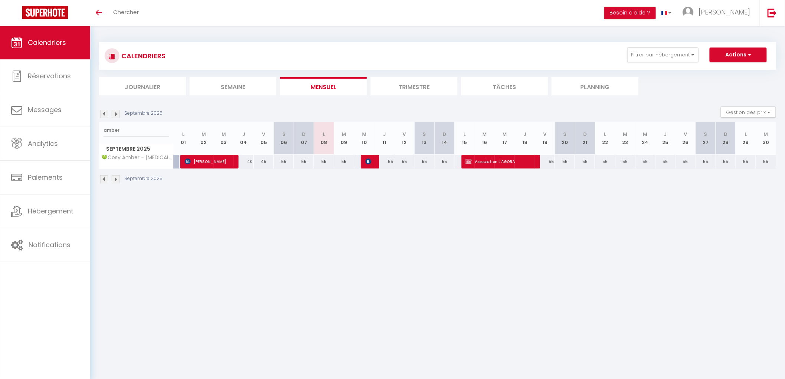
click at [323, 159] on div "55" at bounding box center [324, 162] width 20 height 14
type input "55"
type input "Lun 08 Septembre 2025"
type input "[DATE]"
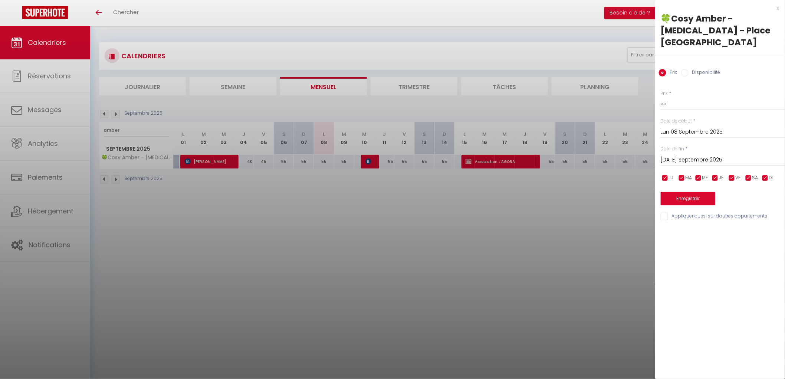
click at [459, 194] on div at bounding box center [392, 189] width 785 height 379
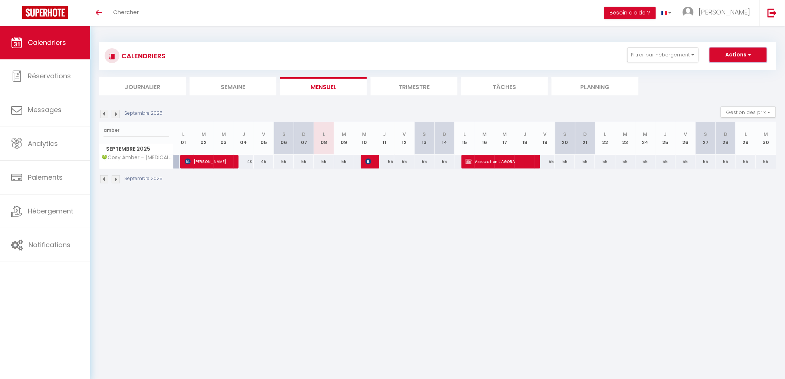
click at [729, 60] on button "Actions" at bounding box center [737, 54] width 57 height 15
click at [345, 302] on body "🟢 Des questions ou besoin d'assistance pour la migration AirBnB? Connectez-vous…" at bounding box center [392, 215] width 785 height 379
click at [362, 160] on div at bounding box center [371, 162] width 20 height 14
click at [367, 160] on img at bounding box center [368, 161] width 6 height 6
select select "OK"
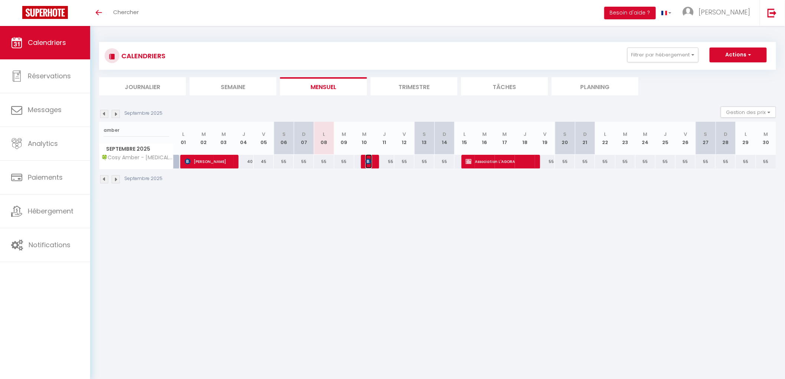
select select "KO"
select select "0"
select select "1"
select select
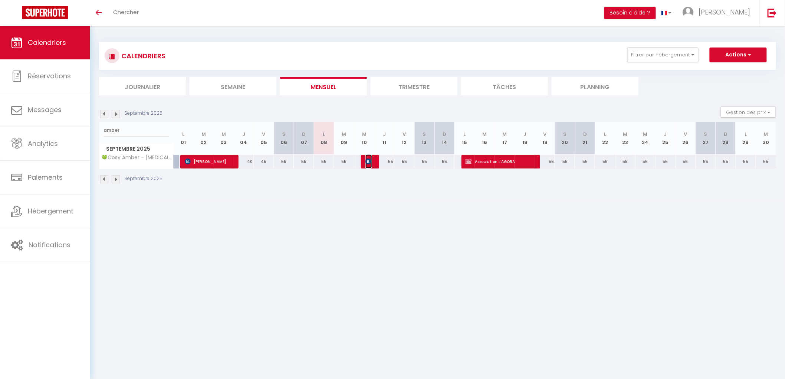
select select
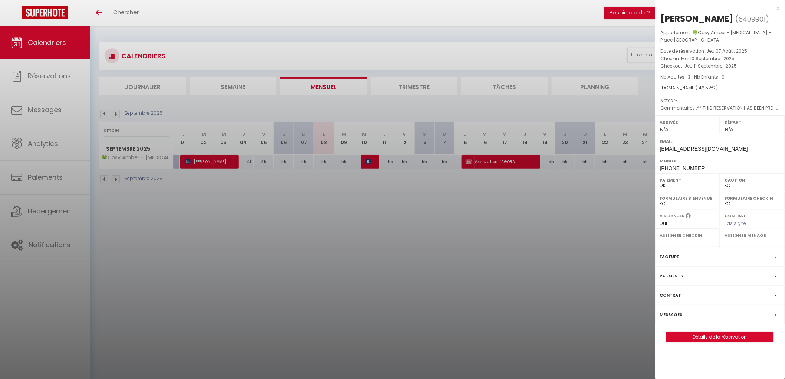
drag, startPoint x: 497, startPoint y: 223, endPoint x: 588, endPoint y: 184, distance: 99.3
click at [497, 223] on div at bounding box center [392, 189] width 785 height 379
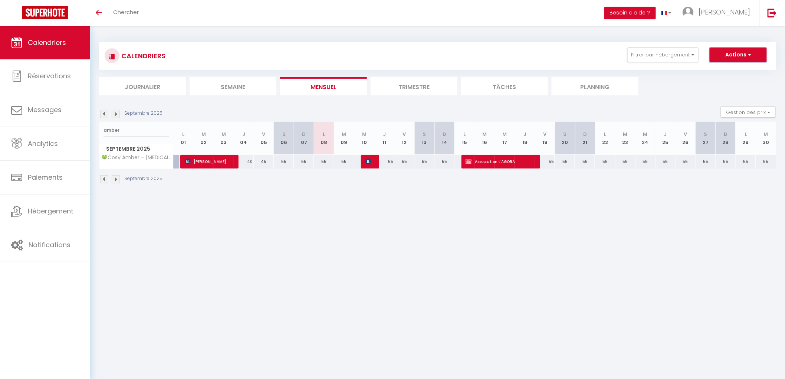
click at [736, 57] on button "Actions" at bounding box center [737, 54] width 57 height 15
click at [720, 72] on link "Nouvelle réservation" at bounding box center [730, 71] width 65 height 11
select select
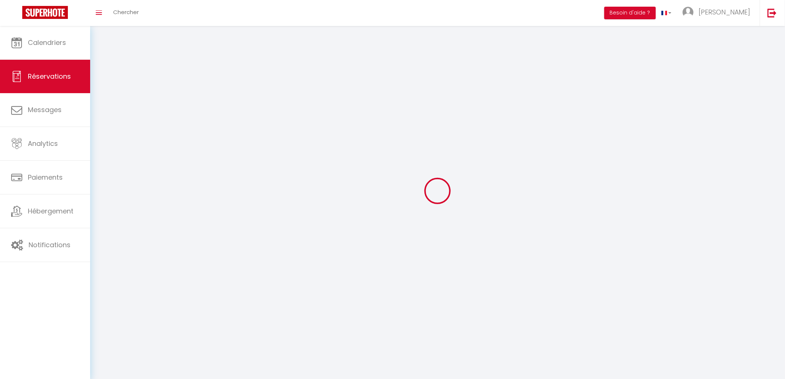
select select
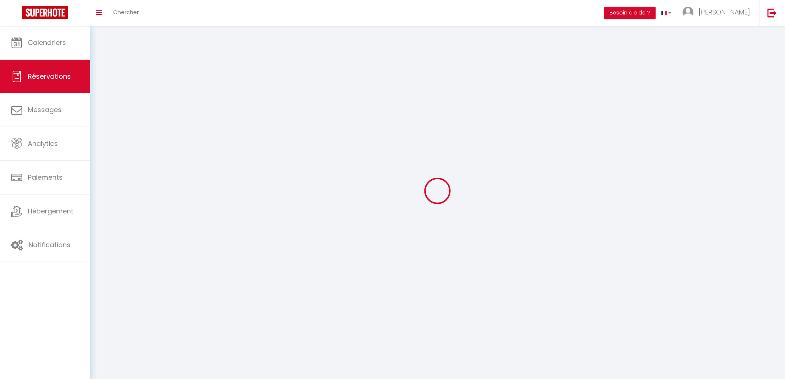
select select
checkbox input "false"
select select
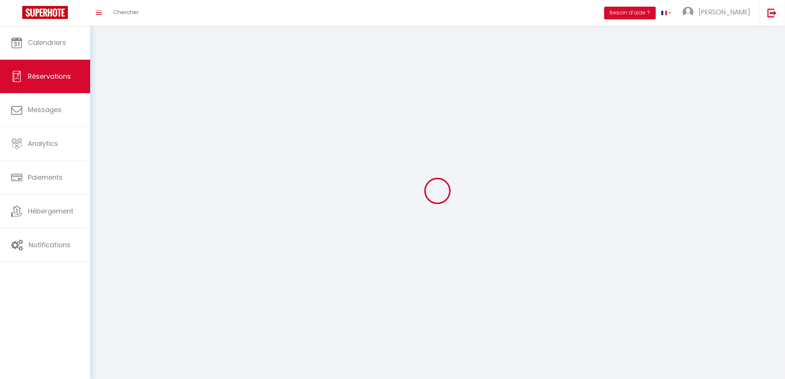
select select
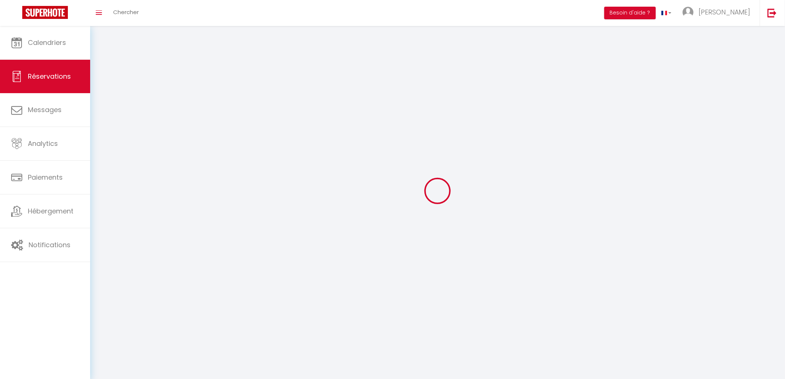
checkbox input "false"
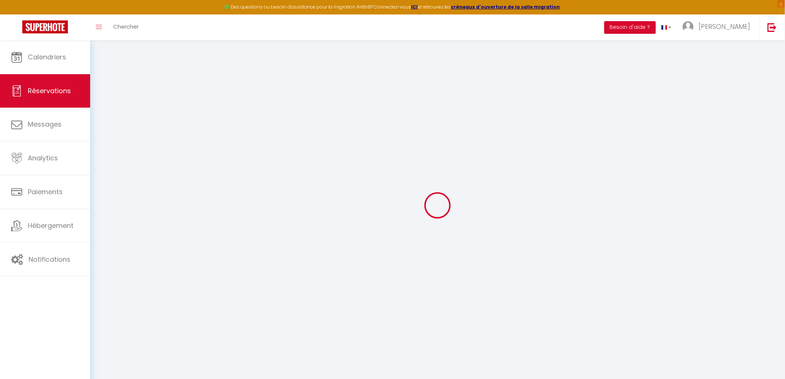
select select
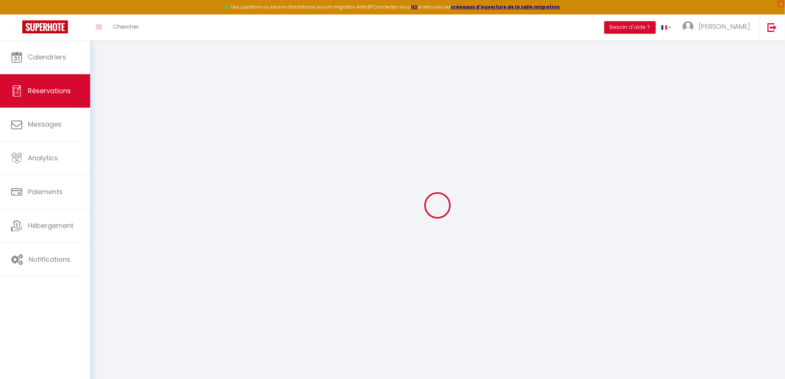
select select
checkbox input "false"
select select
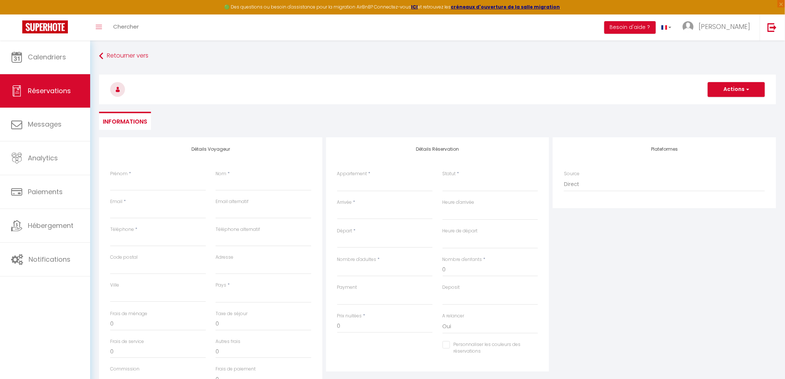
select select
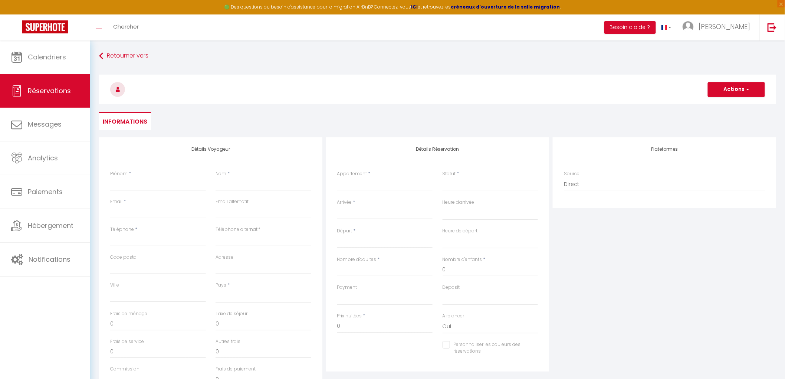
checkbox input "false"
select select
click at [168, 180] on input "Prénom" at bounding box center [158, 183] width 96 height 13
type input "C"
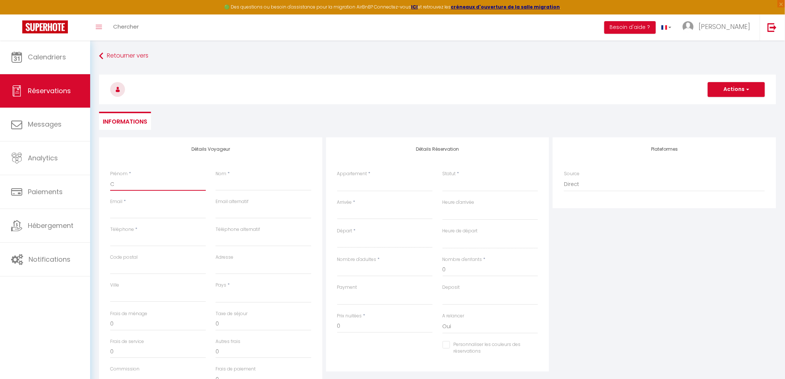
select select
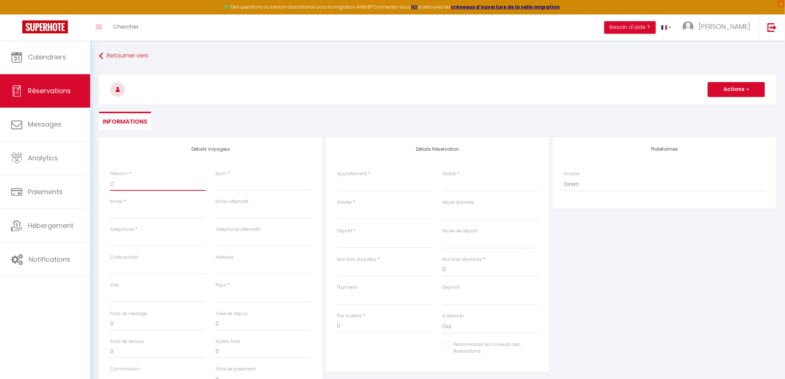
select select
checkbox input "false"
type input "Cl"
select select
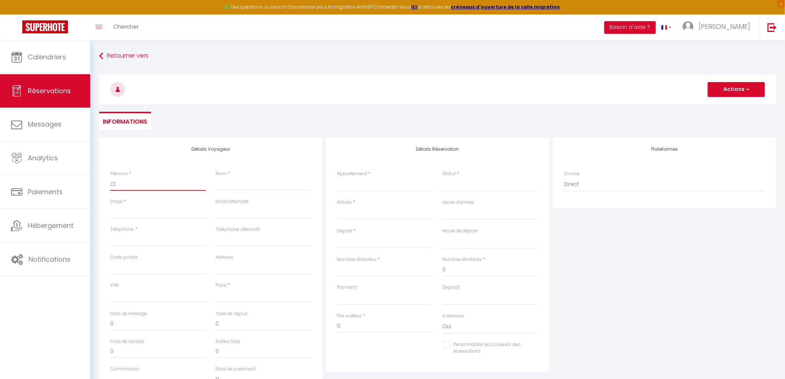
select select
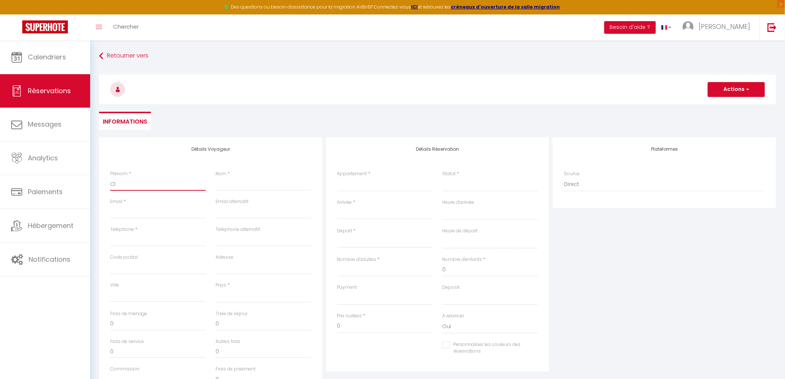
select select
checkbox input "false"
type input "Cli"
select select
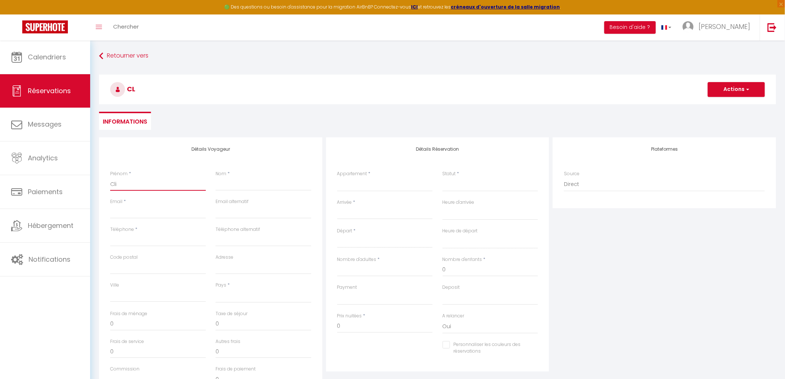
select select
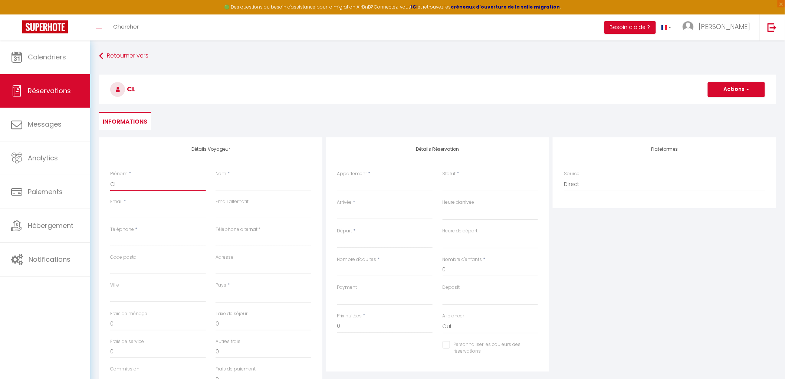
checkbox input "false"
type input "Clie"
select select
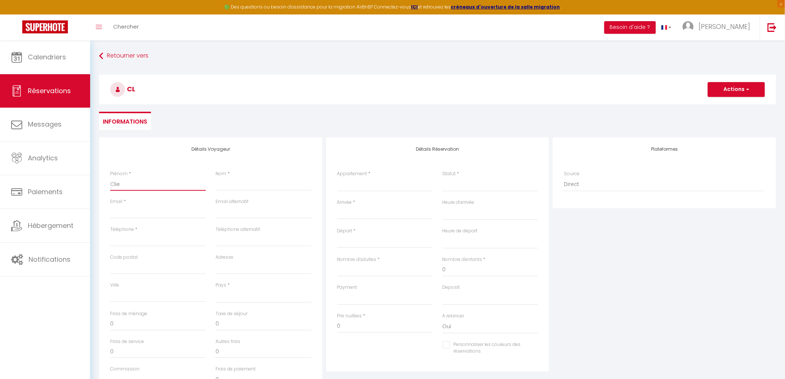
select select
checkbox input "false"
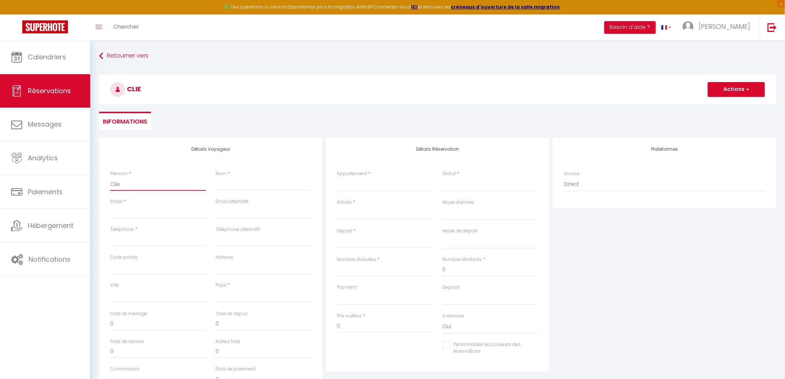
type input "Clien"
select select
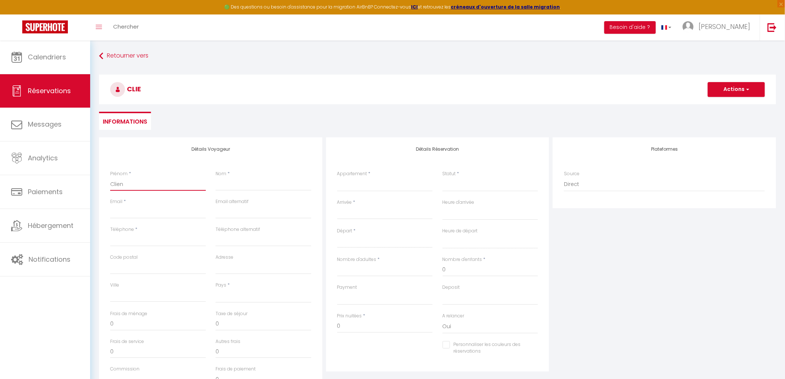
select select
checkbox input "false"
type input "Client"
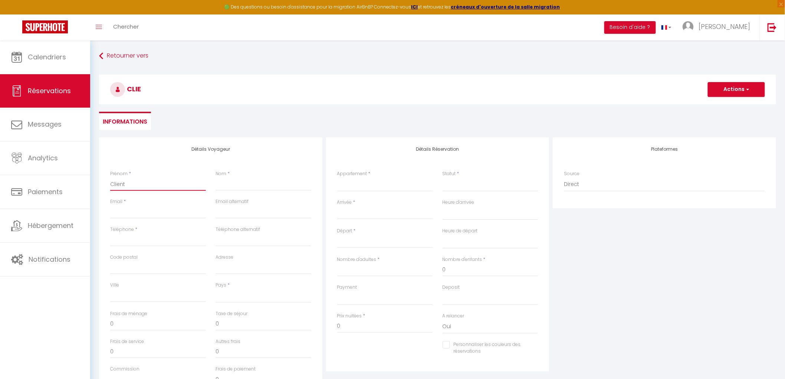
select select
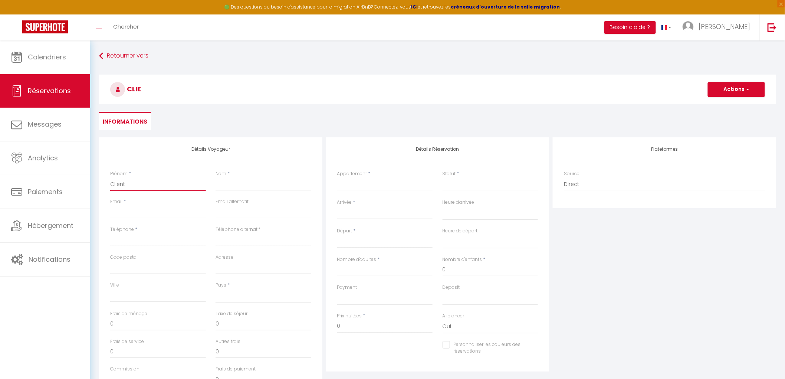
select select
checkbox input "false"
type input "Client"
type input "J"
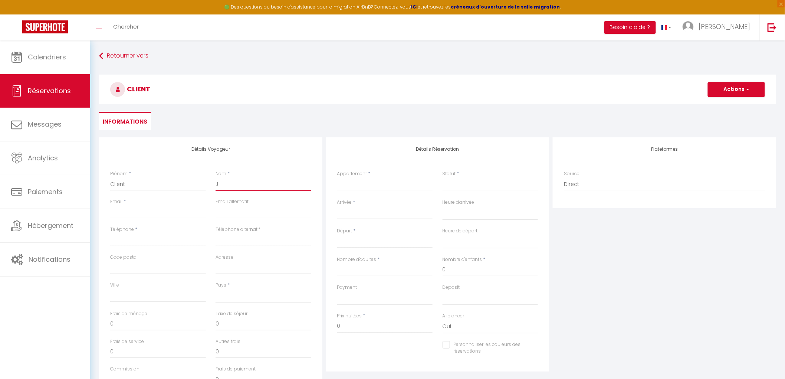
select select
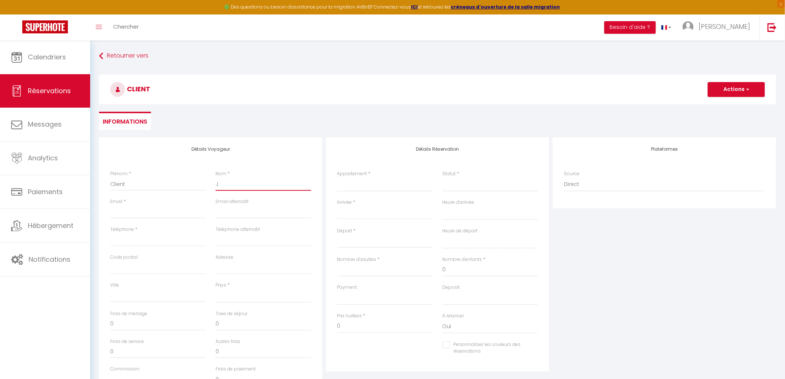
select select
checkbox input "false"
type input "Ju"
select select
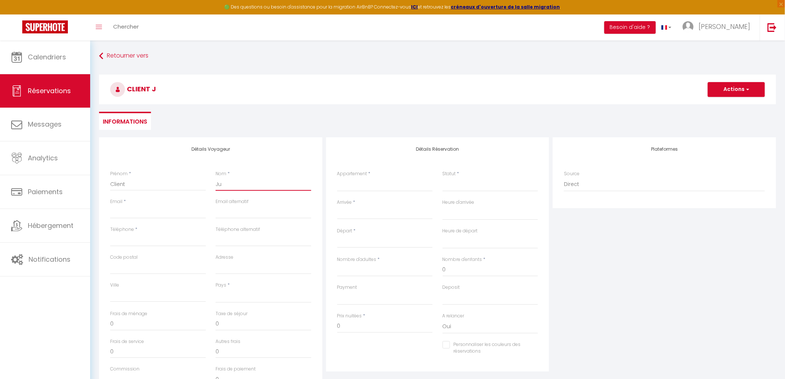
select select
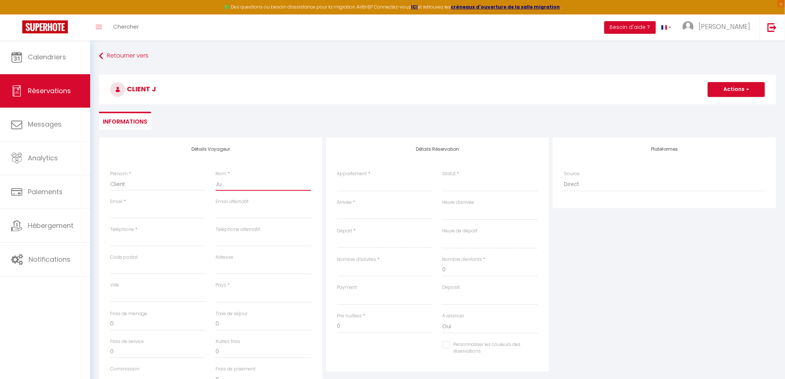
select select
checkbox input "false"
type input "Jun"
select select
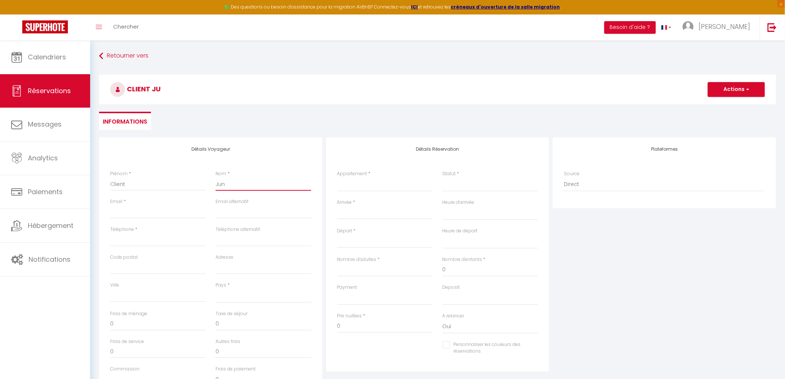
select select
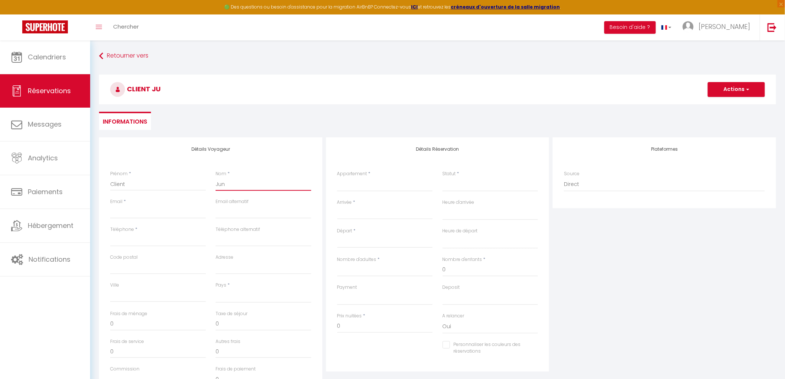
checkbox input "false"
type input "Jung"
select select
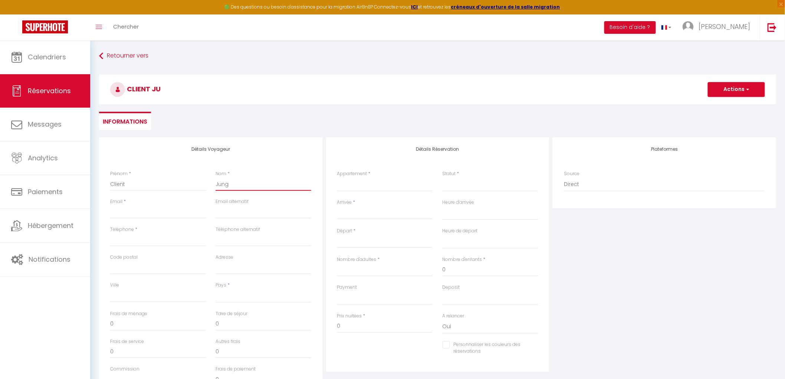
select select
checkbox input "false"
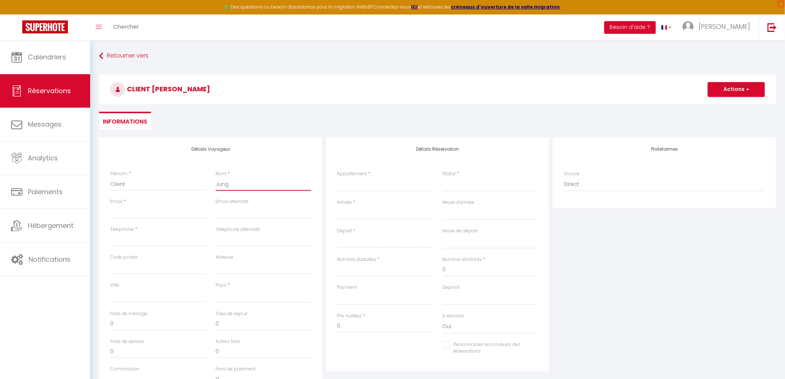
type input "Jungl"
select select
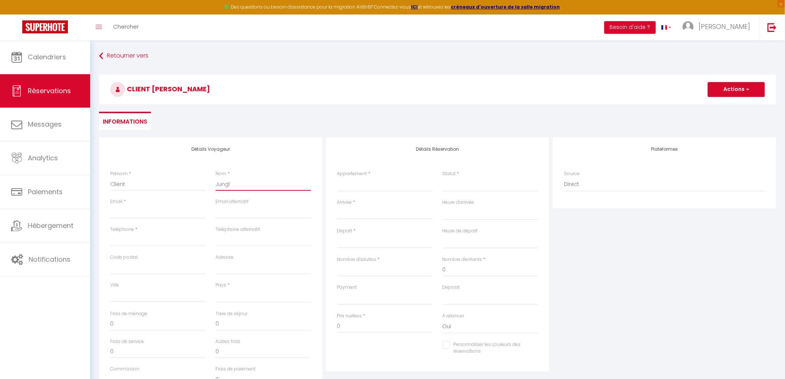
select select
checkbox input "false"
type input "Jungle"
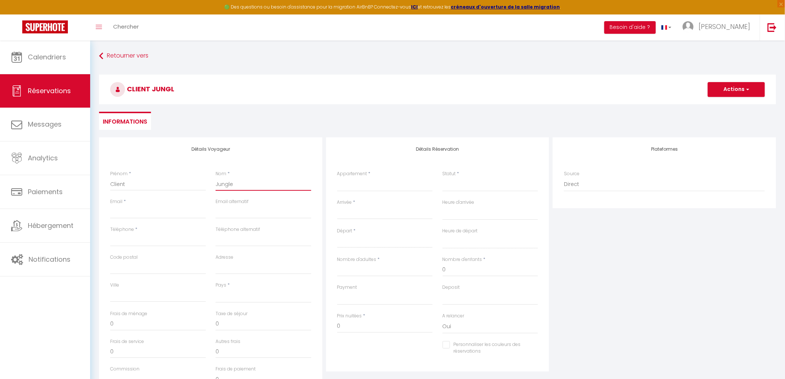
select select
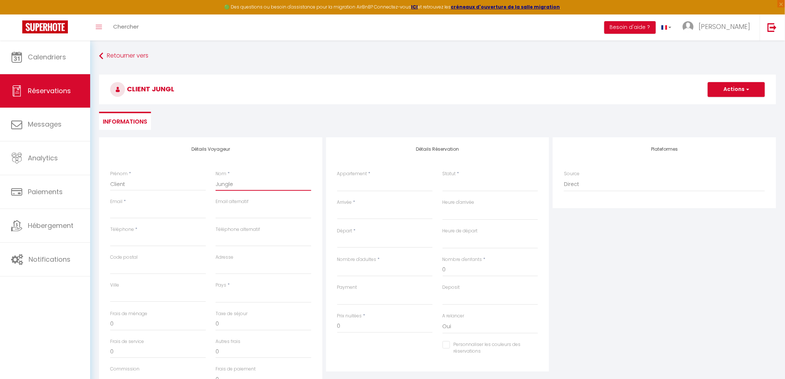
select select
checkbox input "false"
type input "Jungles"
select select
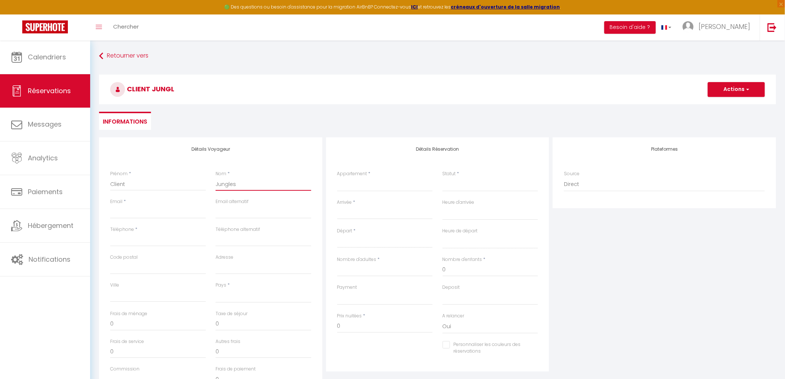
select select
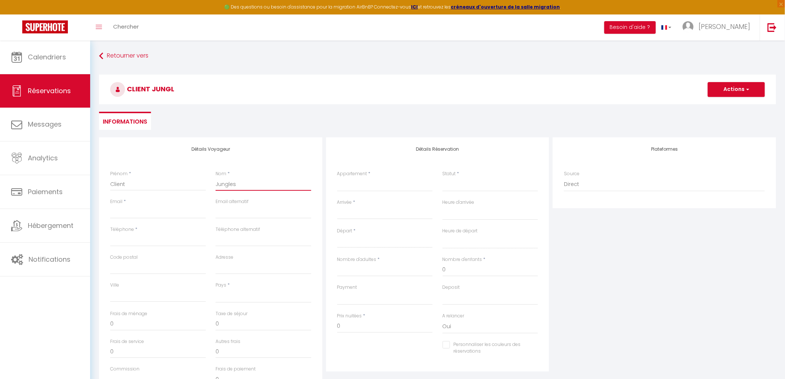
select select
checkbox input "false"
type input "Jungles"
select select
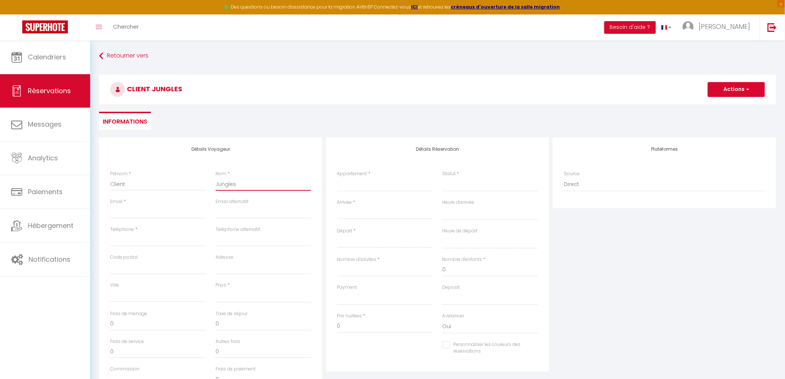
select select
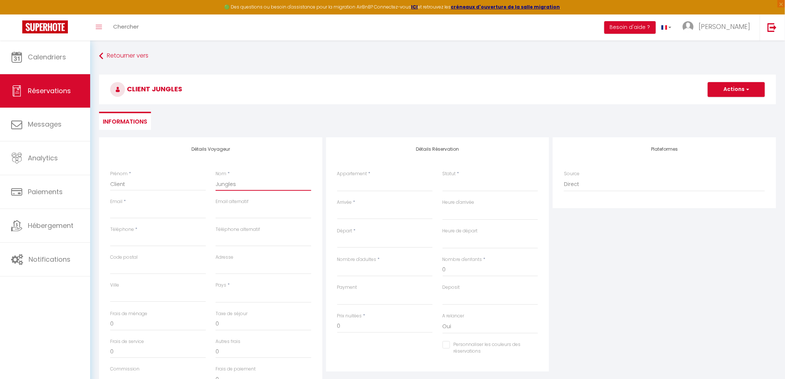
checkbox input "false"
type input "Jungles I"
select select
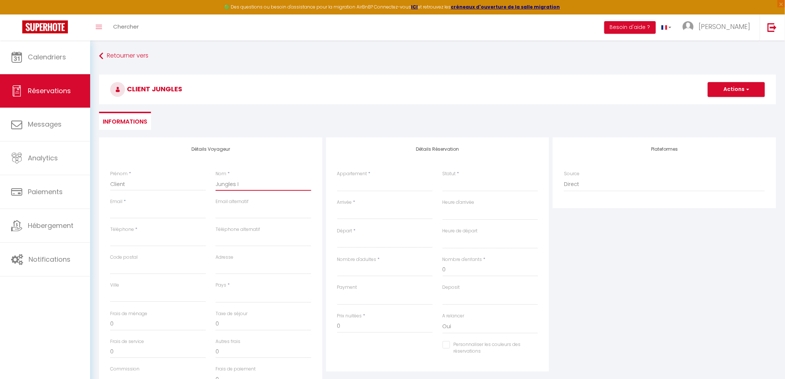
select select
checkbox input "false"
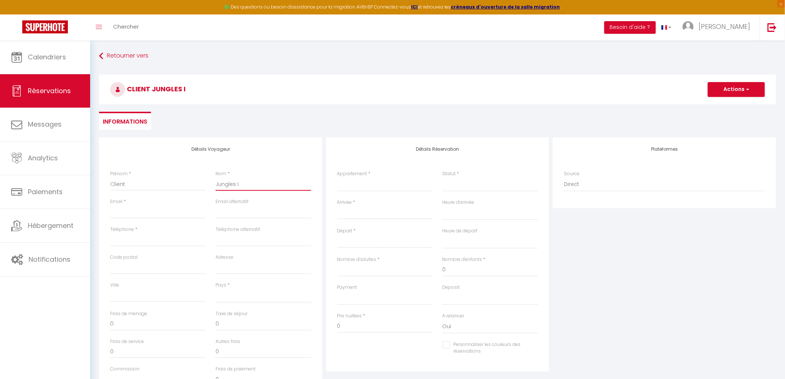
type input "Jungles IN"
select select
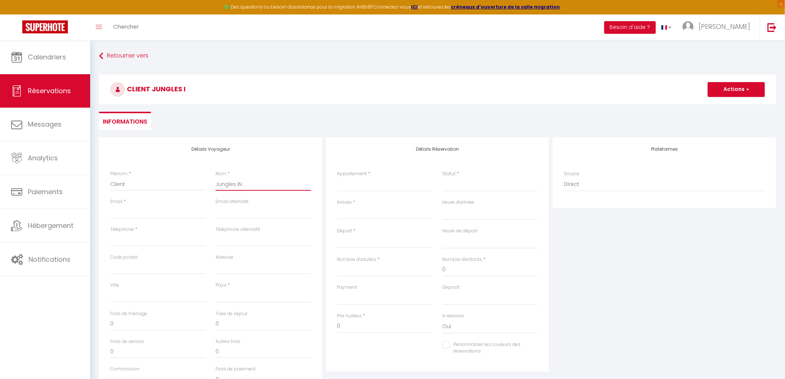
select select
checkbox input "false"
type input "Jungles INN"
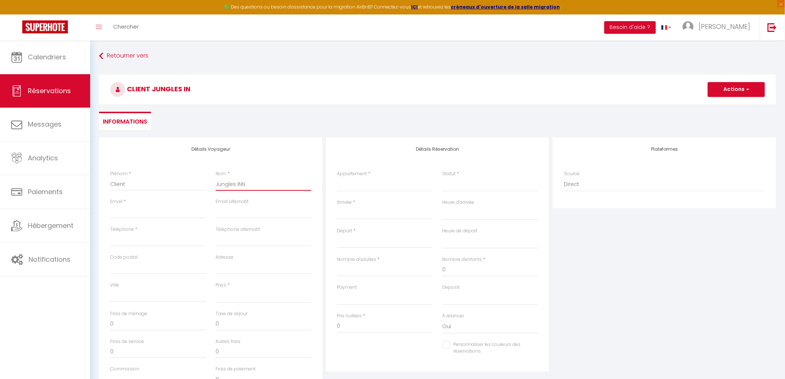
select select
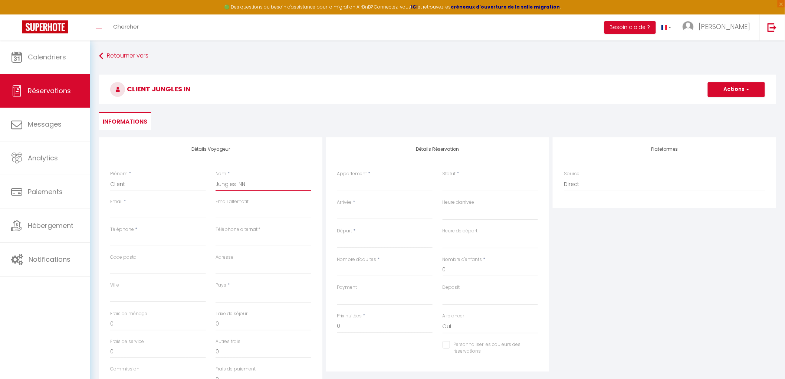
select select
checkbox input "false"
click at [373, 186] on select "🍀 Cosy Lotus - T2 - Place Verdun & Parking 🌼 Cosy Yucca - T1 - Quartier des Hal…" at bounding box center [385, 184] width 96 height 14
click at [337, 177] on select "🍀 Cosy Lotus - T2 - Place Verdun & Parking 🌼 Cosy Yucca - T1 - Quartier des Hal…" at bounding box center [385, 184] width 96 height 14
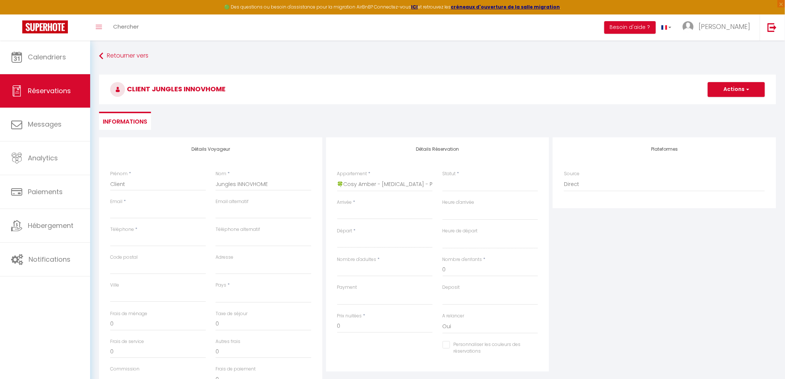
click at [457, 119] on ul "Informations" at bounding box center [437, 121] width 677 height 18
click at [448, 106] on div "Client Jungles INNOVHOME Actions Enregistrer Actions Enregistrer Aperçu et édit…" at bounding box center [437, 88] width 686 height 40
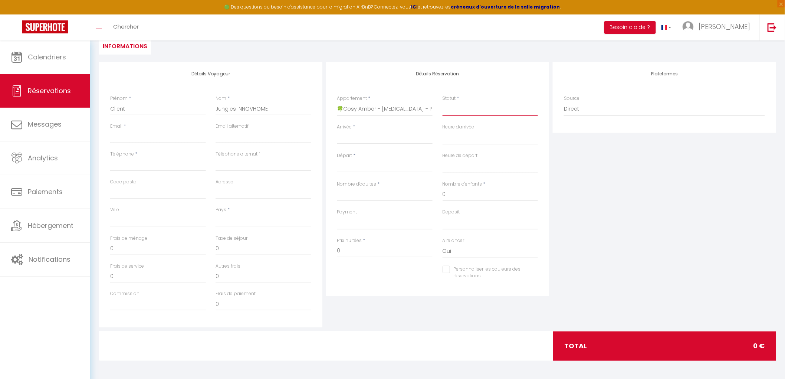
click at [454, 109] on select "Confirmé Non Confirmé Annulé Annulé par le voyageur No Show Request" at bounding box center [490, 109] width 96 height 14
click at [442, 102] on select "Confirmé Non Confirmé Annulé Annulé par le voyageur No Show Request" at bounding box center [490, 109] width 96 height 14
click at [138, 134] on input "Email client" at bounding box center [158, 136] width 96 height 13
click at [254, 167] on input "Téléphone alternatif" at bounding box center [263, 164] width 96 height 13
click at [373, 147] on div "Arrivée * < Sep 2025 > Dim Lun Mar Mer Jeu Ven Sam 1 2 3 4 5 6 7 8 9 10 11 12 1…" at bounding box center [384, 137] width 105 height 29
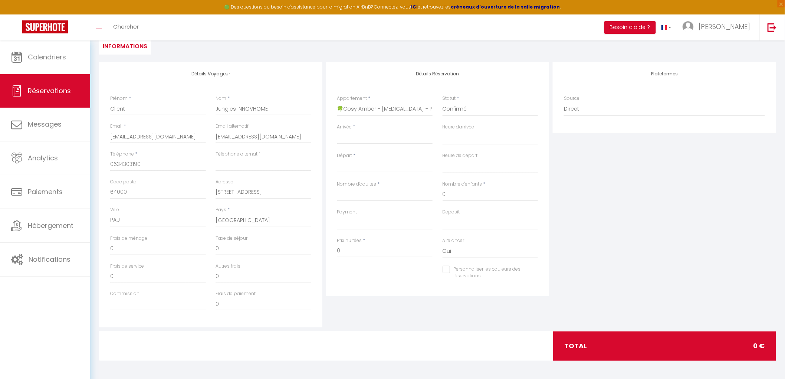
click at [373, 142] on div "< Sep 2025 > Dim Lun Mar Mer Jeu Ven Sam 1 2 3 4 5 6 7 8 9 10 11 12 13 14 15 16…" at bounding box center [385, 137] width 96 height 13
click at [369, 138] on input "Arrivée" at bounding box center [385, 138] width 96 height 10
click at [363, 194] on span "8" at bounding box center [361, 195] width 16 height 15
click at [590, 171] on div "Plateformes Source Direct Airbnb.com Booking.com Chalet montagne Expedia Gite d…" at bounding box center [664, 194] width 227 height 265
click at [378, 168] on input "[DATE]" at bounding box center [385, 167] width 96 height 10
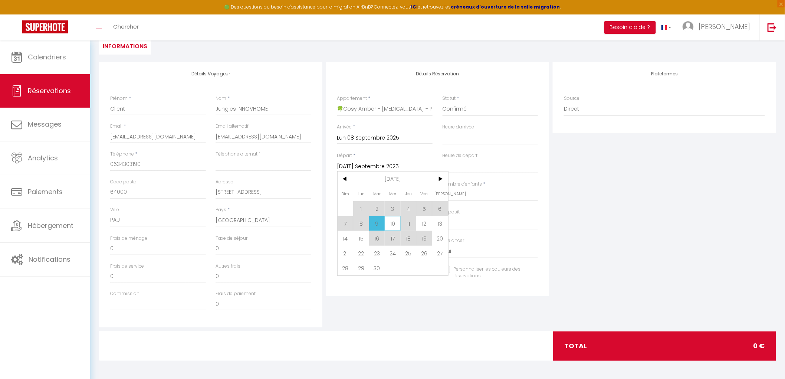
click at [391, 224] on span "10" at bounding box center [392, 223] width 16 height 15
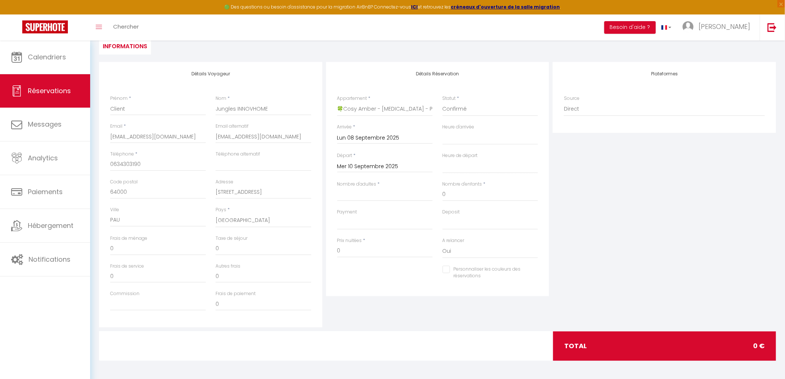
click at [569, 191] on div "Plateformes Source Direct Airbnb.com Booking.com Chalet montagne Expedia Gite d…" at bounding box center [664, 194] width 227 height 265
click at [588, 170] on div "Plateformes Source Direct Airbnb.com Booking.com Chalet montagne Expedia Gite d…" at bounding box center [664, 194] width 227 height 265
click at [381, 195] on input "Nombre d'adultes" at bounding box center [385, 194] width 96 height 13
click at [454, 139] on select "00:00 00:30 01:00 01:30 02:00 02:30 03:00 03:30 04:00 04:30 05:00 05:30 06:00 0…" at bounding box center [490, 138] width 96 height 14
click at [671, 224] on div "Plateformes Source Direct Airbnb.com Booking.com Chalet montagne Expedia Gite d…" at bounding box center [664, 194] width 227 height 265
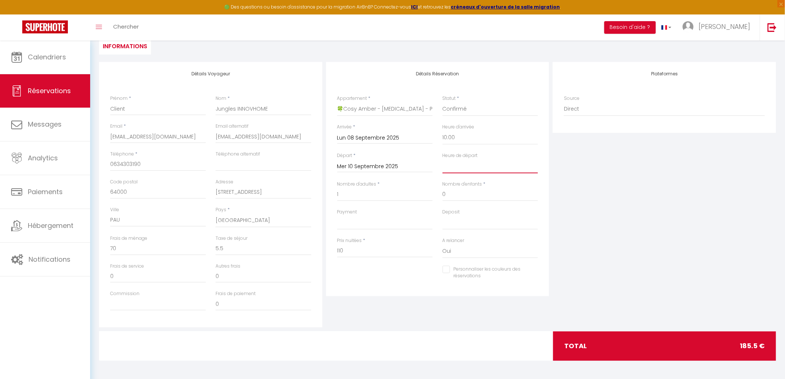
click at [475, 171] on select "00:00 00:30 01:00 01:30 02:00 02:30 03:00 03:30 04:00 04:30 05:00 05:30 06:00 0…" at bounding box center [490, 166] width 96 height 14
click at [442, 159] on select "00:00 00:30 01:00 01:30 02:00 02:30 03:00 03:30 04:00 04:30 05:00 05:30 06:00 0…" at bounding box center [490, 166] width 96 height 14
click at [449, 166] on select "00:00 00:30 01:00 01:30 02:00 02:30 03:00 03:30 04:00 04:30 05:00 05:30 06:00 0…" at bounding box center [490, 166] width 96 height 14
click at [442, 159] on select "00:00 00:30 01:00 01:30 02:00 02:30 03:00 03:30 04:00 04:30 05:00 05:30 06:00 0…" at bounding box center [490, 166] width 96 height 14
drag, startPoint x: 364, startPoint y: 247, endPoint x: 260, endPoint y: 250, distance: 103.9
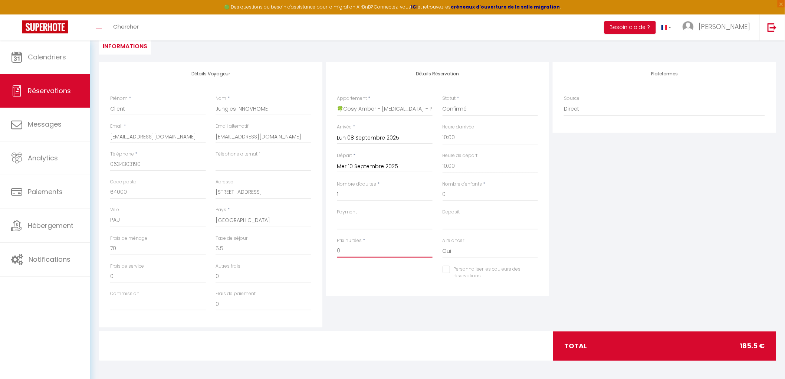
click at [260, 250] on div "Détails Voyageur Prénom * Client Nom * Jungles INNOVHOME Email * rentalmanager@…" at bounding box center [437, 194] width 680 height 265
click at [663, 238] on div "Plateformes Source Direct Airbnb.com Booking.com Chalet montagne Expedia Gite d…" at bounding box center [664, 194] width 227 height 265
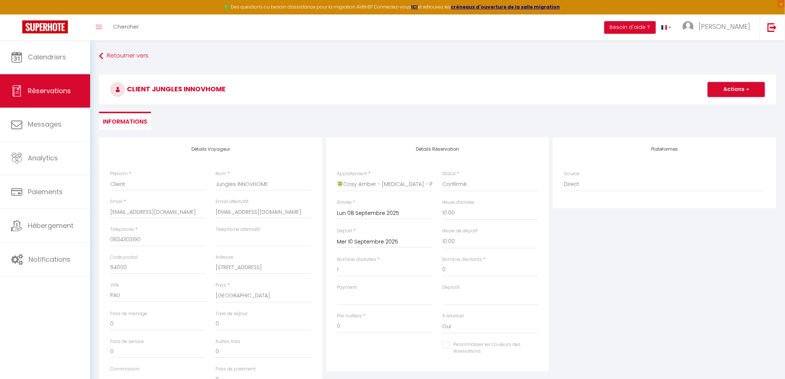
click at [720, 95] on button "Actions" at bounding box center [735, 89] width 57 height 15
click at [720, 106] on link "Enregistrer" at bounding box center [728, 106] width 59 height 10
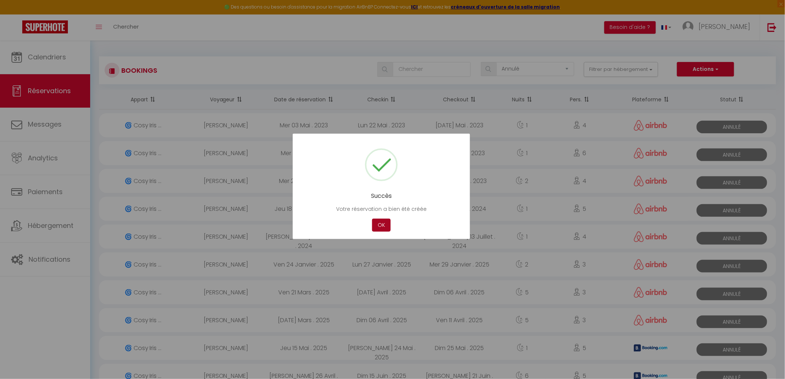
click at [386, 221] on button "OK" at bounding box center [381, 224] width 19 height 13
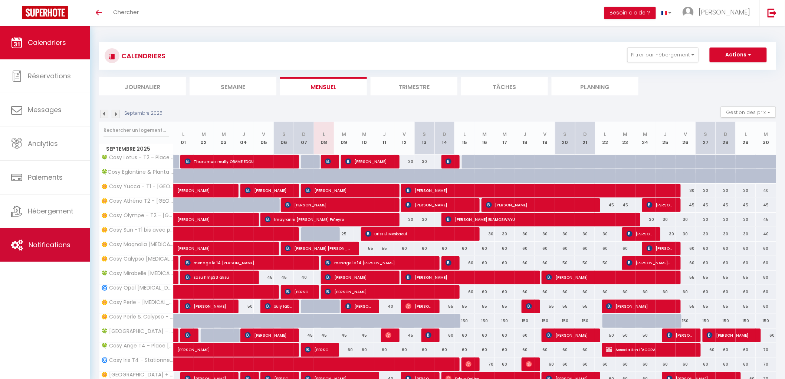
click at [60, 246] on span "Notifications" at bounding box center [50, 244] width 42 height 9
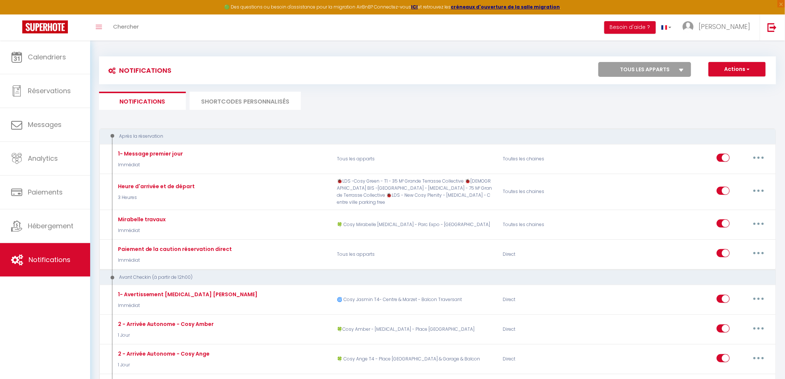
select select
checkbox input "false"
select select
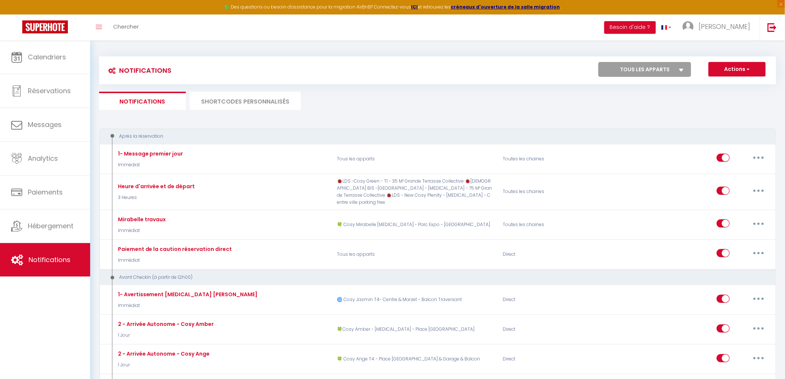
checkbox input "false"
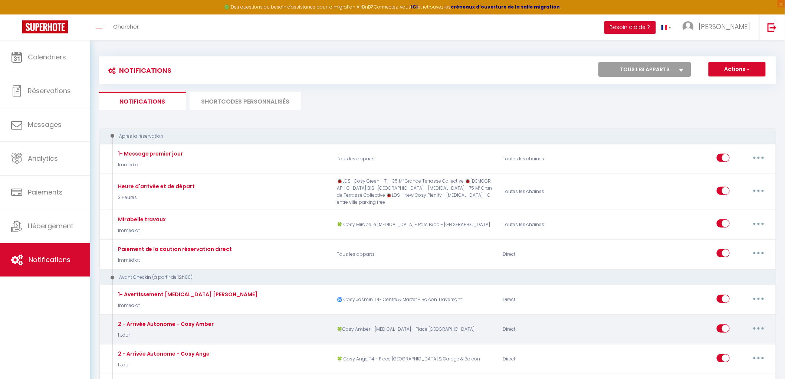
click at [760, 322] on button "button" at bounding box center [758, 328] width 21 height 12
click at [733, 339] on link "Editer" at bounding box center [738, 344] width 55 height 13
type input "2 - Arrivée Autonome - Cosy Amber"
select select "1 Jour"
select select "if_booking_is_paid"
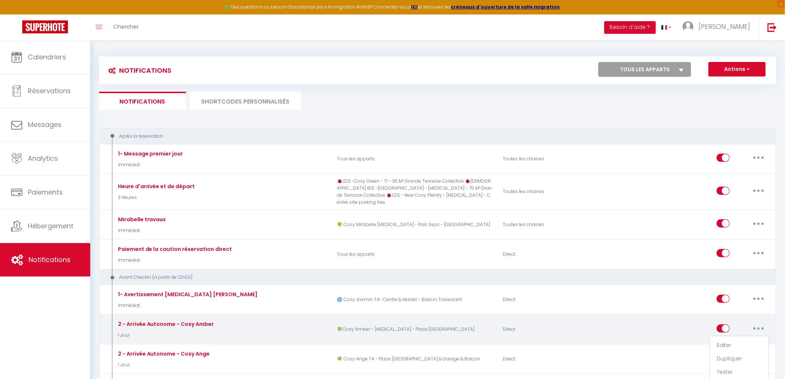
checkbox input "true"
checkbox input "false"
radio input "true"
type input "Protocole d'entrée"
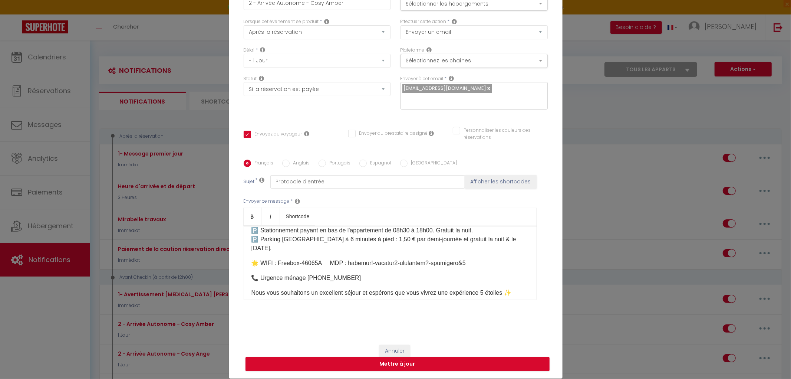
scroll to position [206, 0]
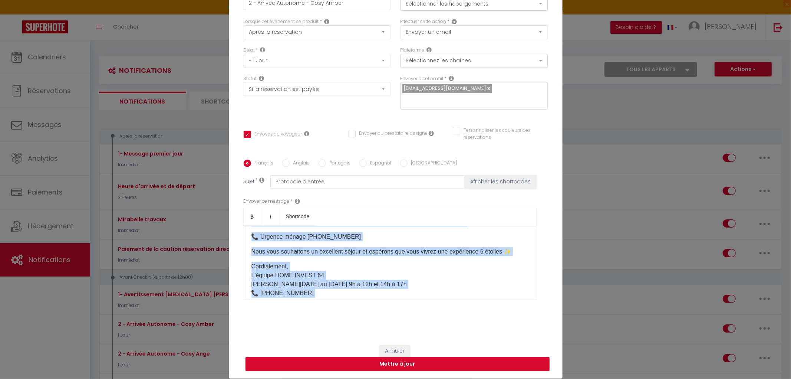
drag, startPoint x: 247, startPoint y: 231, endPoint x: 375, endPoint y: 279, distance: 136.8
click at [375, 279] on div "Bonjour, Votre voyage au [STREET_ADDRESS] approche 🥳​ 🌟​​​​​La boite à clé se t…" at bounding box center [390, 262] width 293 height 74
copy div "Loremip, Dolor sitame co 8 adi el s'Doeius Tempori u Lab etdolore 🥳​ 🌟​​​​​Ma a…"
